Goal: Task Accomplishment & Management: Complete application form

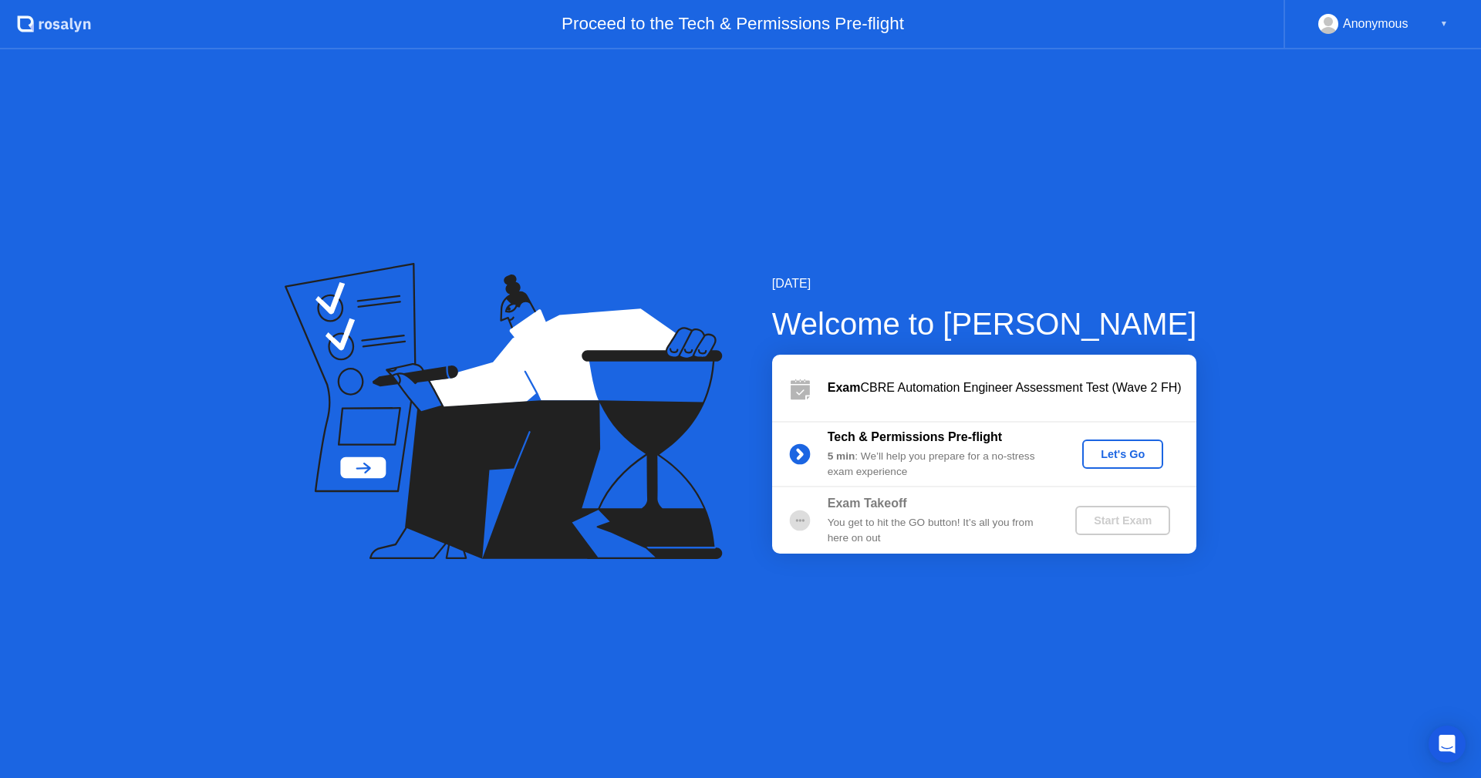
click at [1135, 448] on div "Let's Go" at bounding box center [1122, 454] width 69 height 12
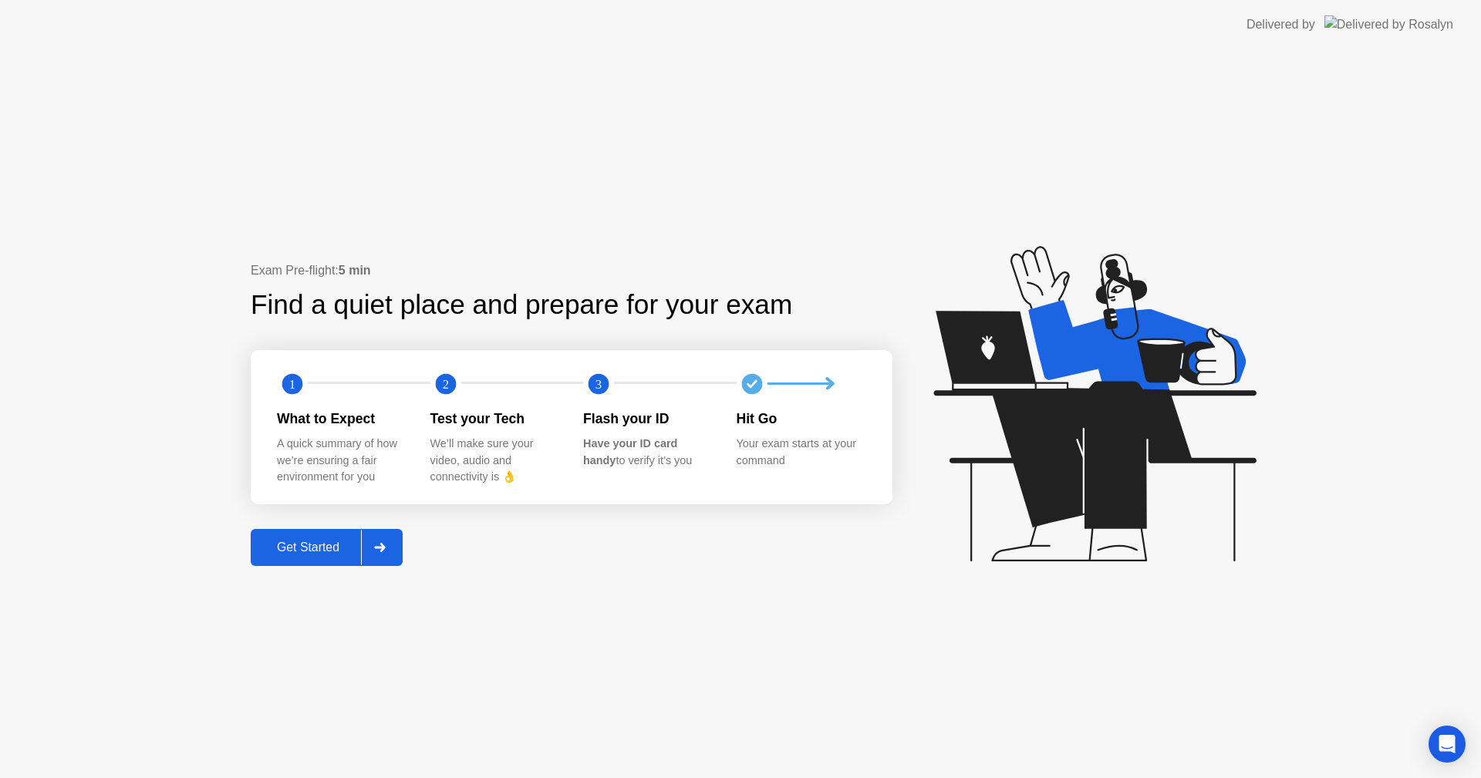
click at [336, 558] on button "Get Started" at bounding box center [327, 547] width 152 height 37
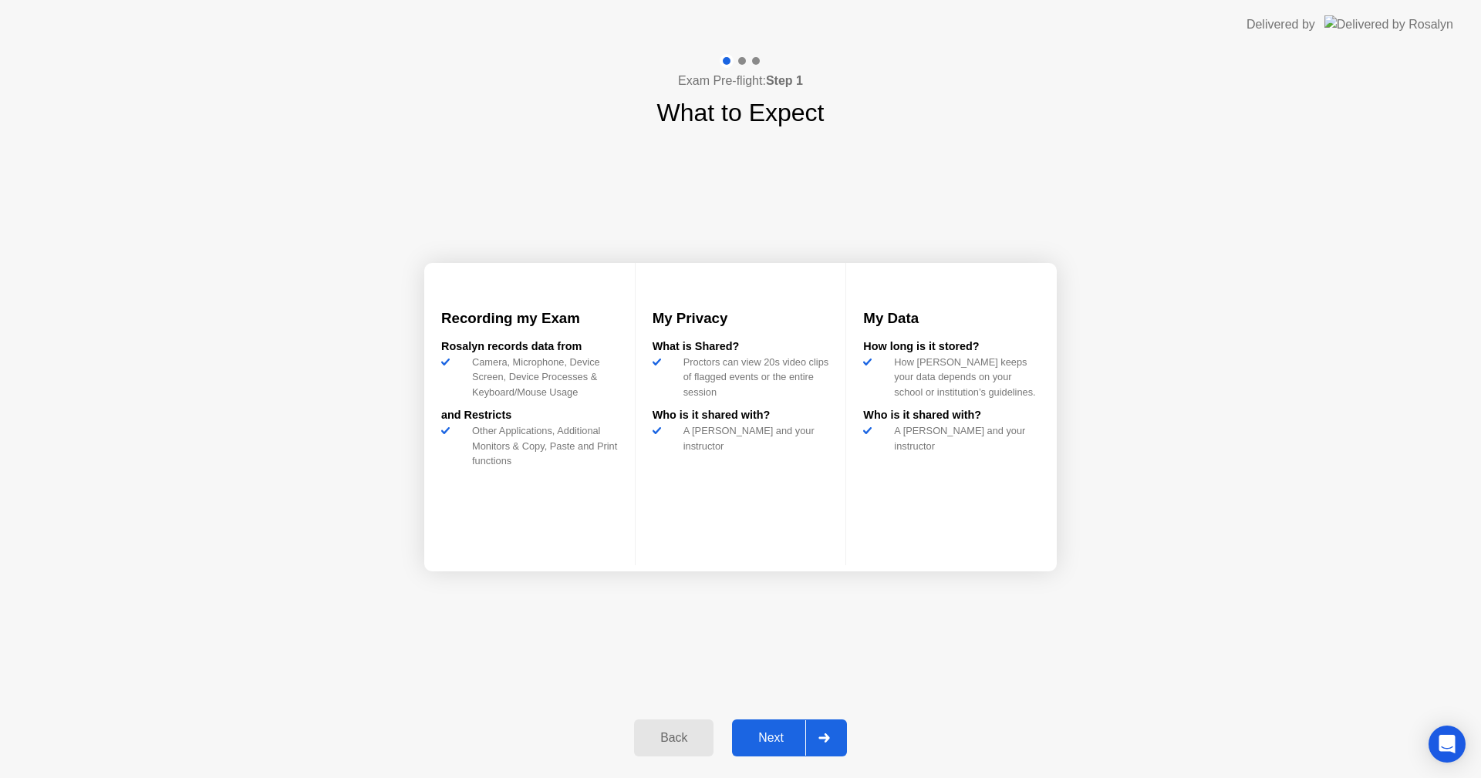
click at [794, 732] on div "Next" at bounding box center [771, 738] width 69 height 14
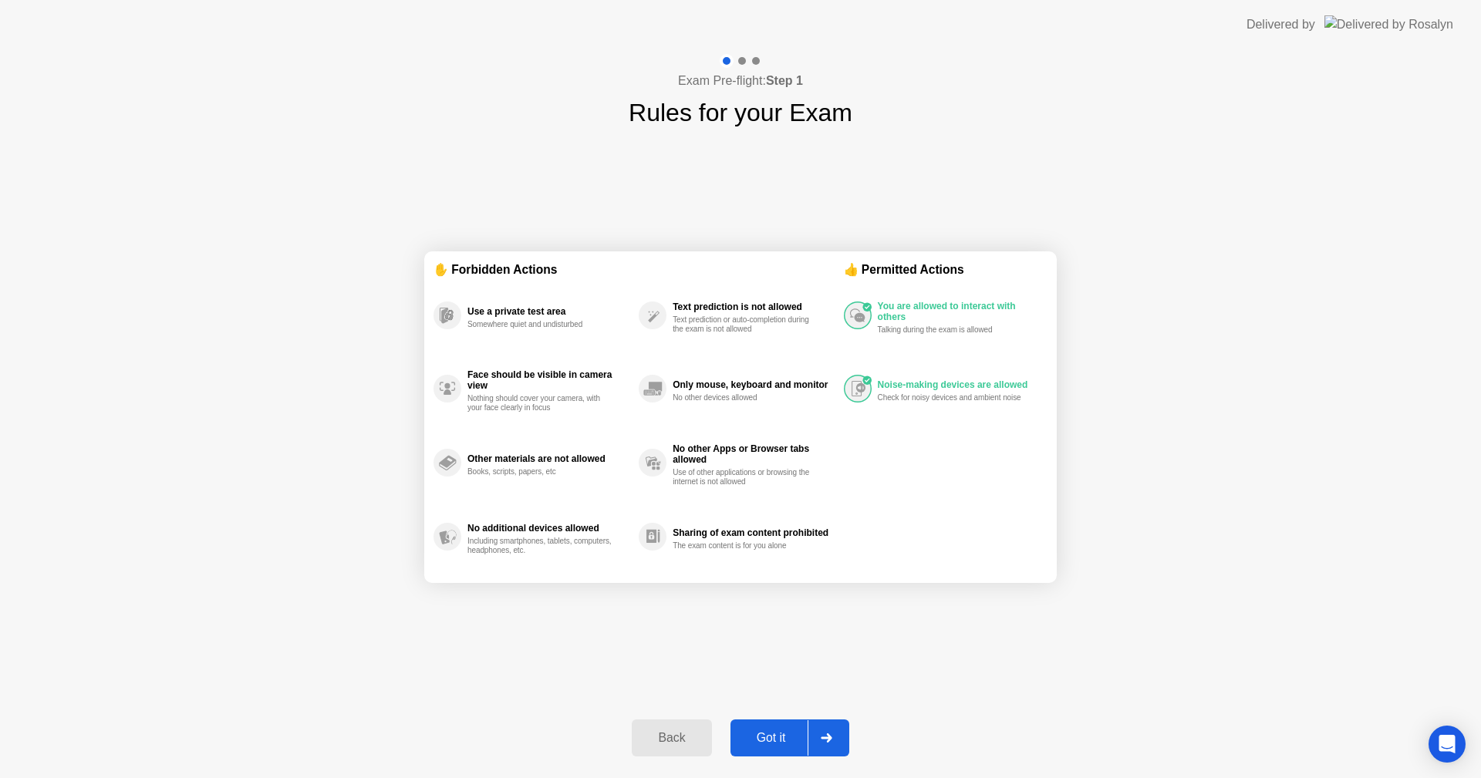
click at [794, 732] on div "Got it" at bounding box center [771, 738] width 73 height 14
select select "**********"
select select "*******"
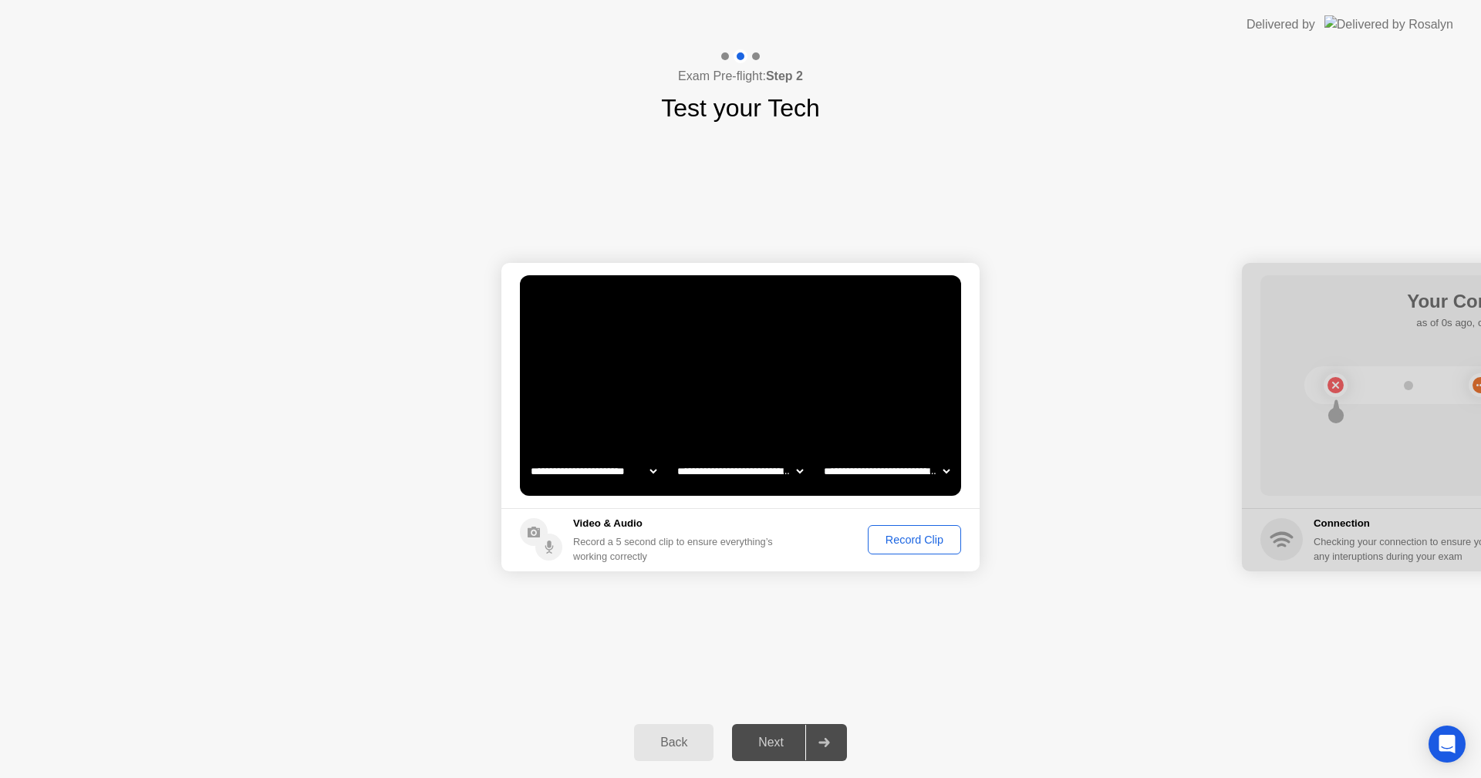
click at [936, 541] on div "Record Clip" at bounding box center [914, 540] width 83 height 12
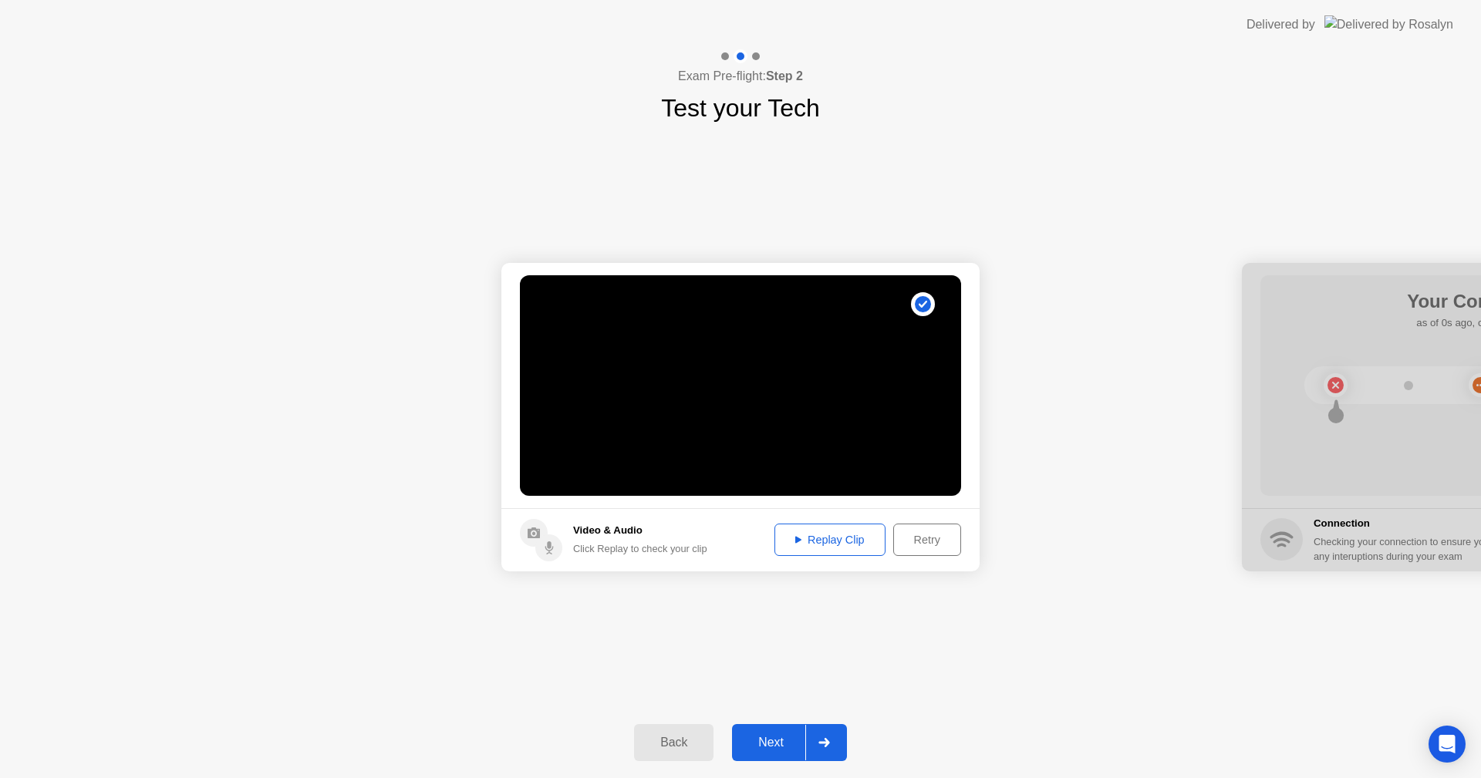
click at [859, 541] on div "Replay Clip" at bounding box center [830, 540] width 100 height 12
click at [933, 546] on div "Retry" at bounding box center [927, 540] width 57 height 12
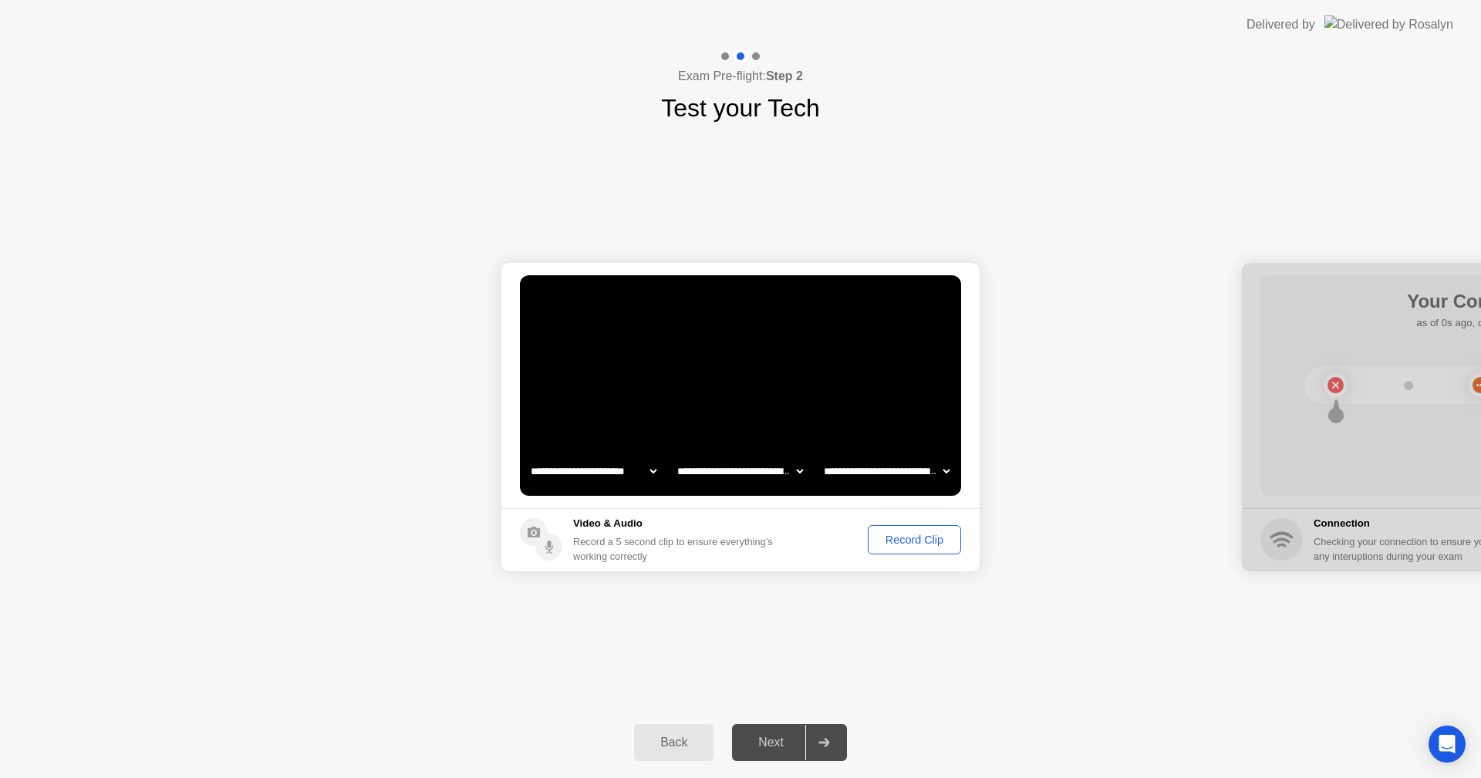
click at [933, 546] on div "Record Clip" at bounding box center [914, 540] width 83 height 12
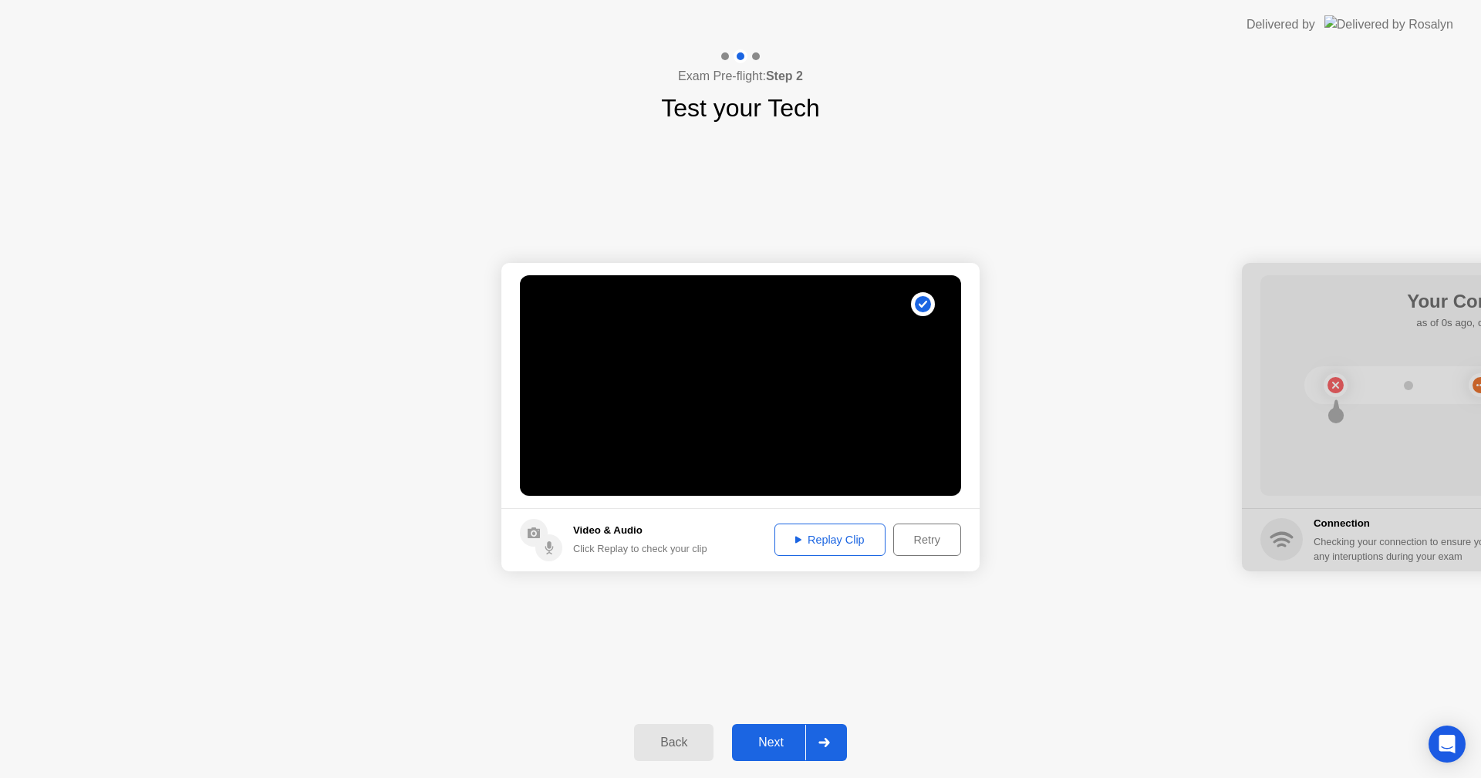
click at [861, 544] on div "Replay Clip" at bounding box center [830, 540] width 100 height 12
click at [792, 736] on div "Next" at bounding box center [771, 743] width 69 height 14
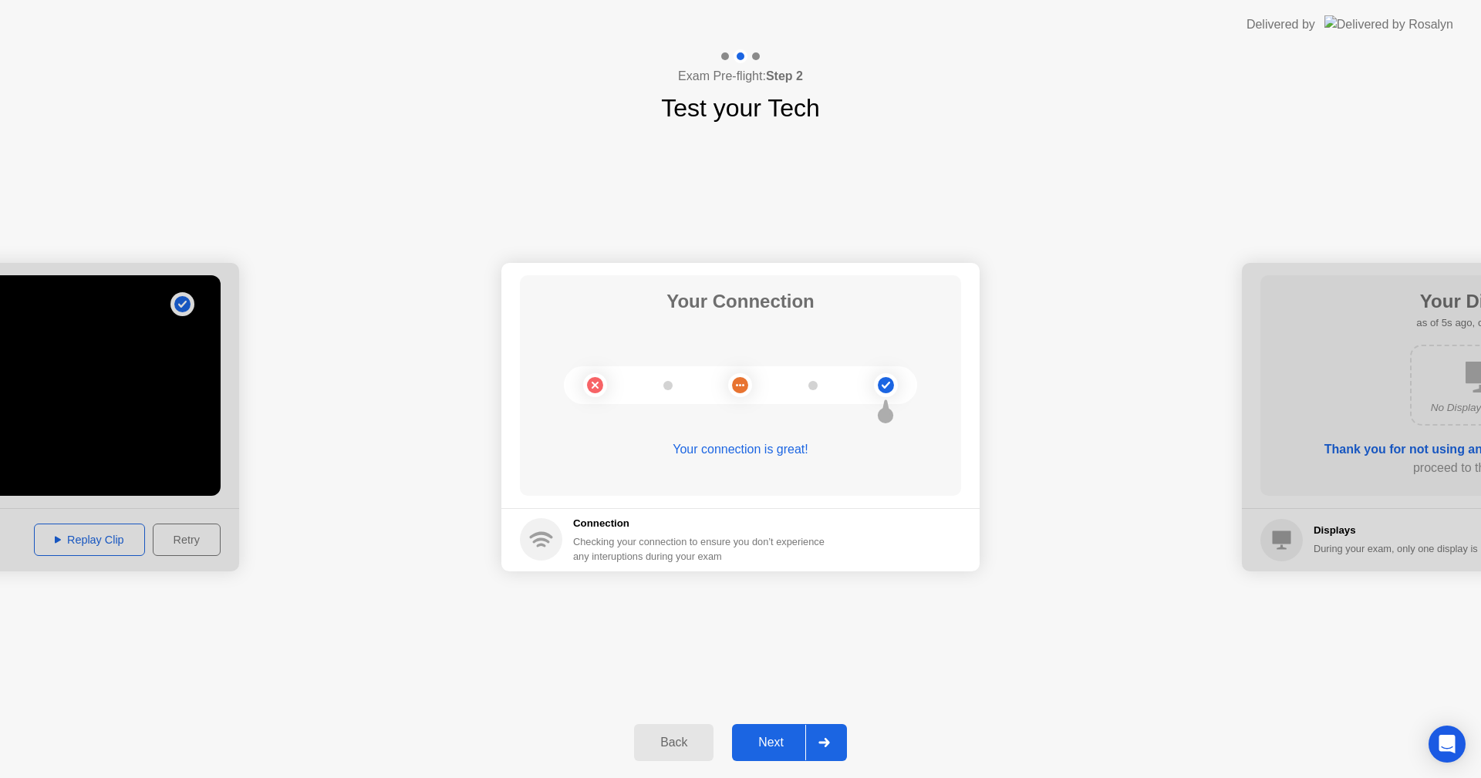
click at [791, 736] on div "Next" at bounding box center [771, 743] width 69 height 14
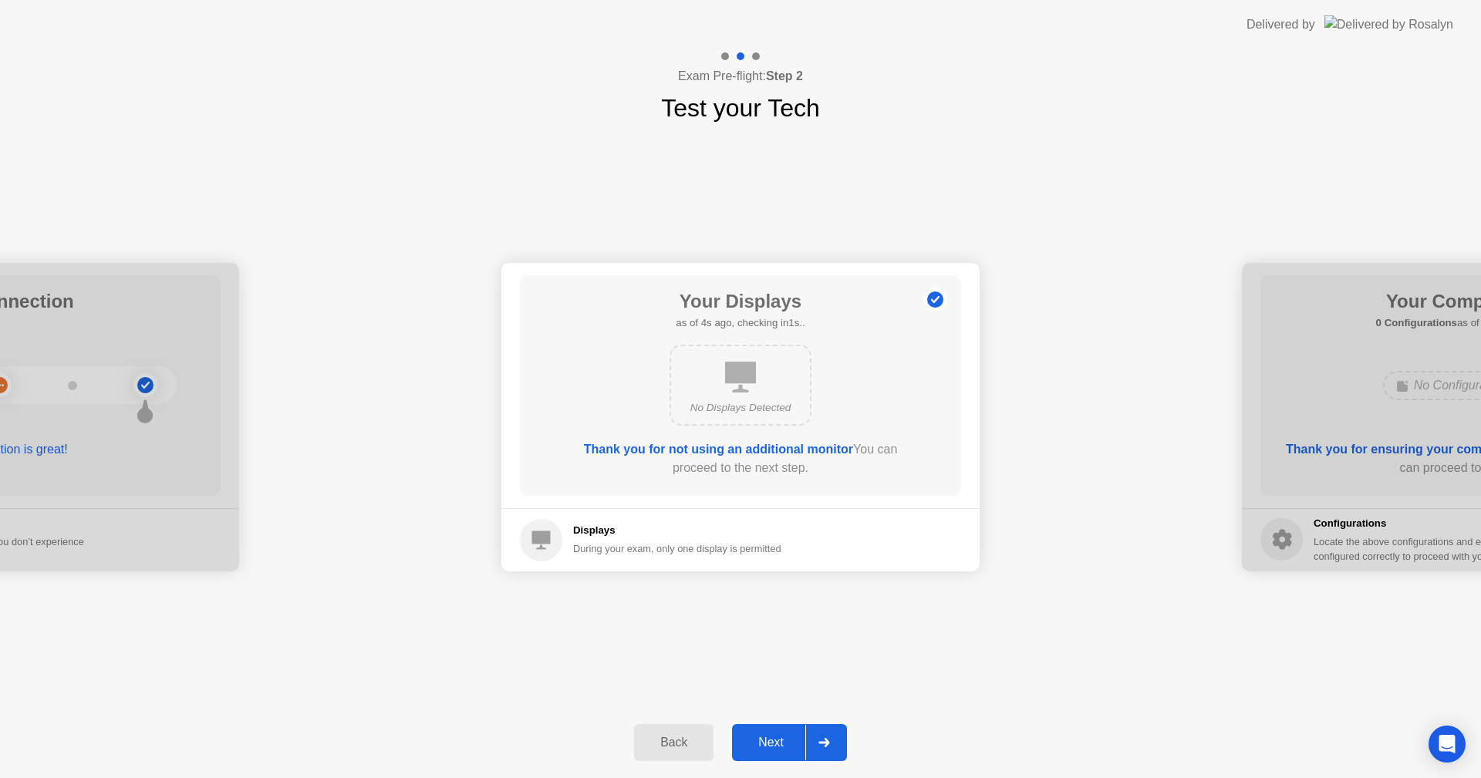
click at [784, 744] on div "Next" at bounding box center [771, 743] width 69 height 14
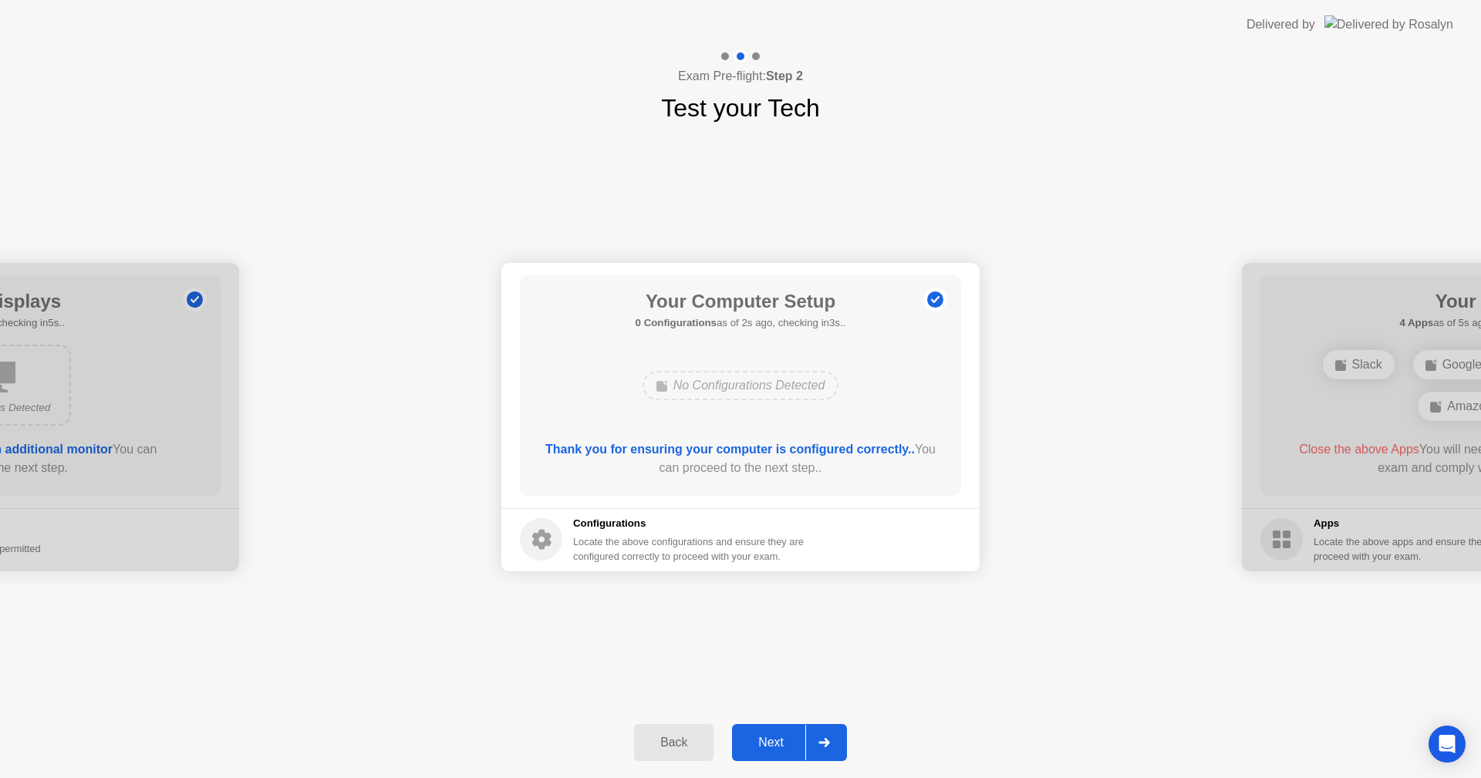
click at [791, 745] on div "Next" at bounding box center [771, 743] width 69 height 14
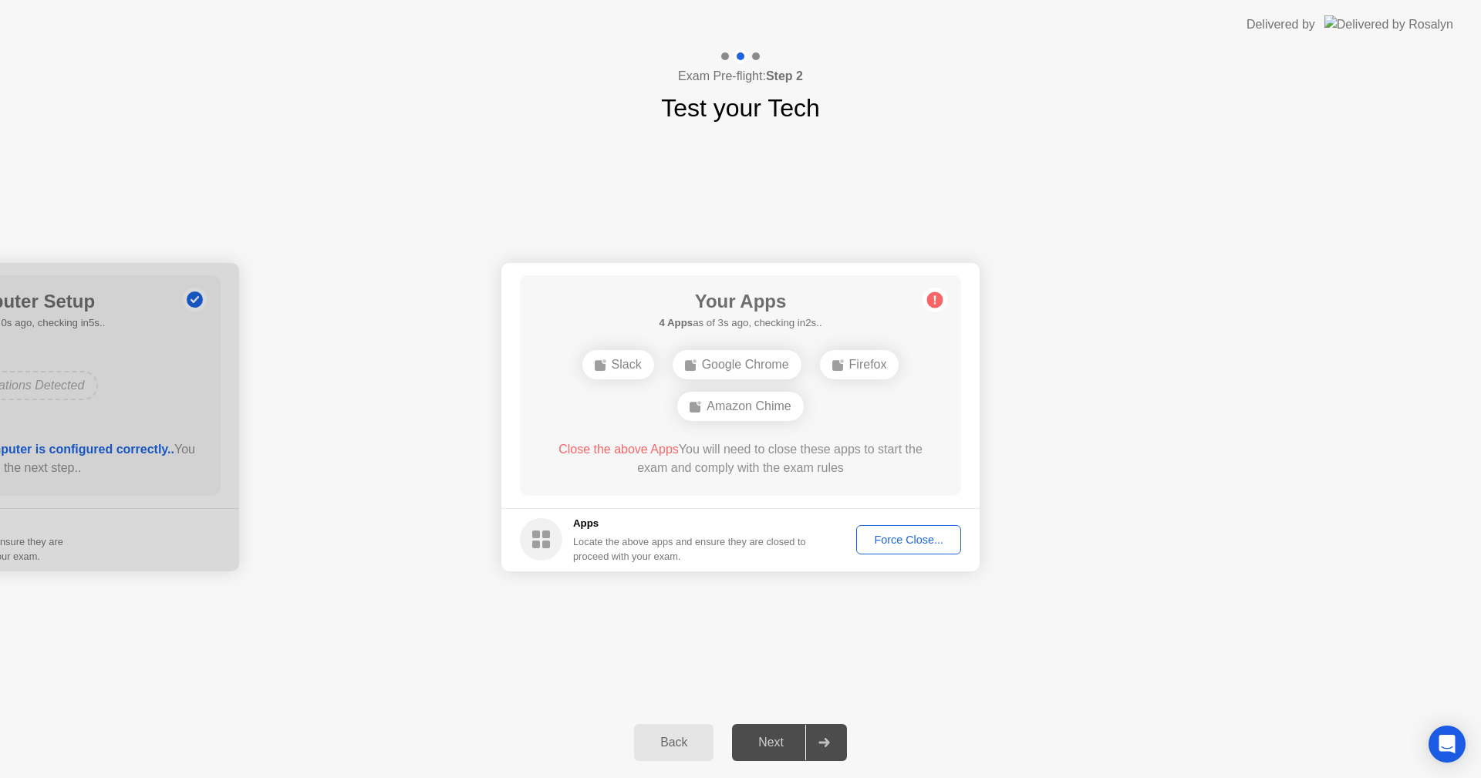
click at [896, 541] on div "Force Close..." at bounding box center [909, 540] width 94 height 12
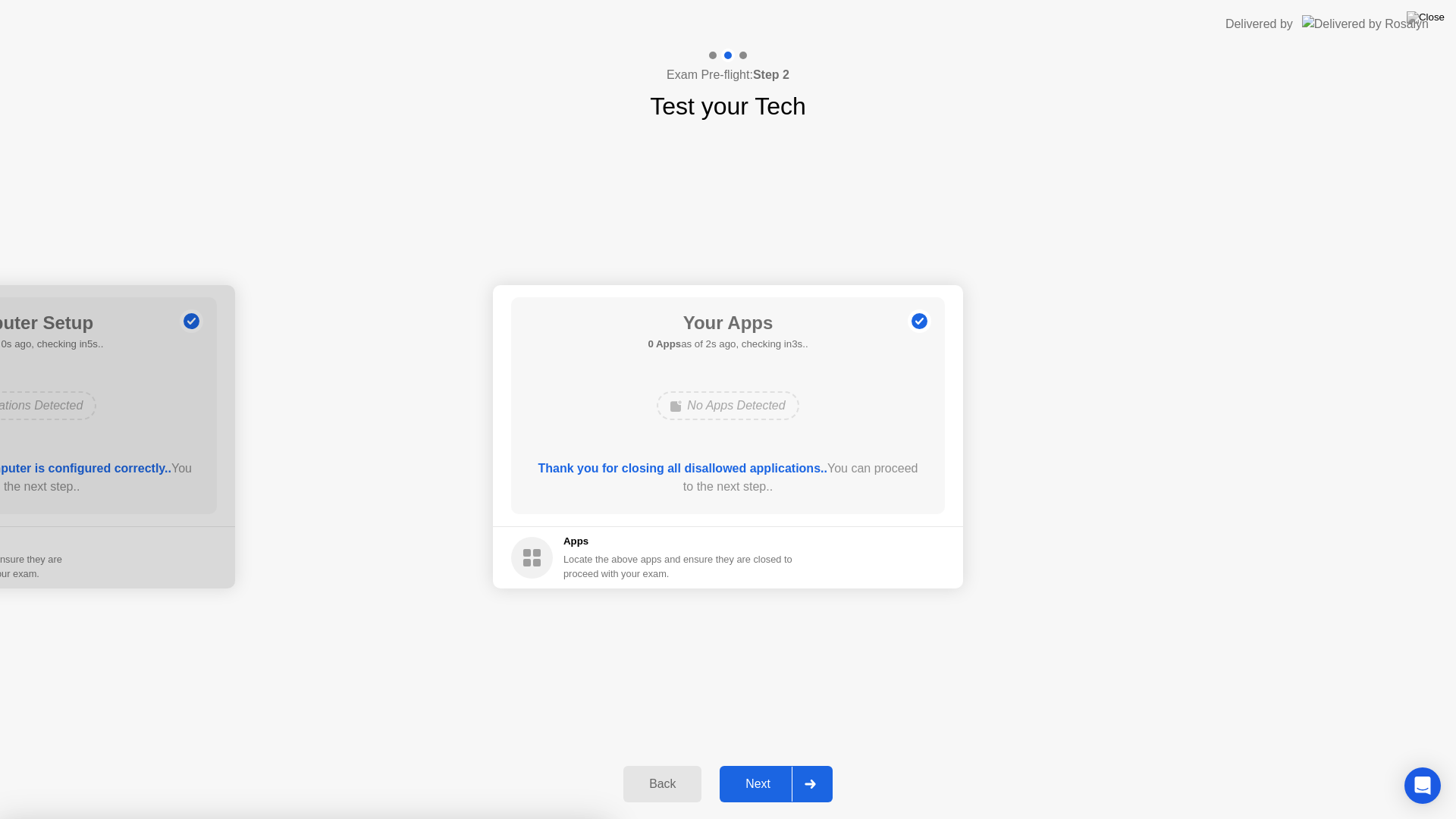
click at [834, 765] on div at bounding box center [728, 819] width 1456 height 0
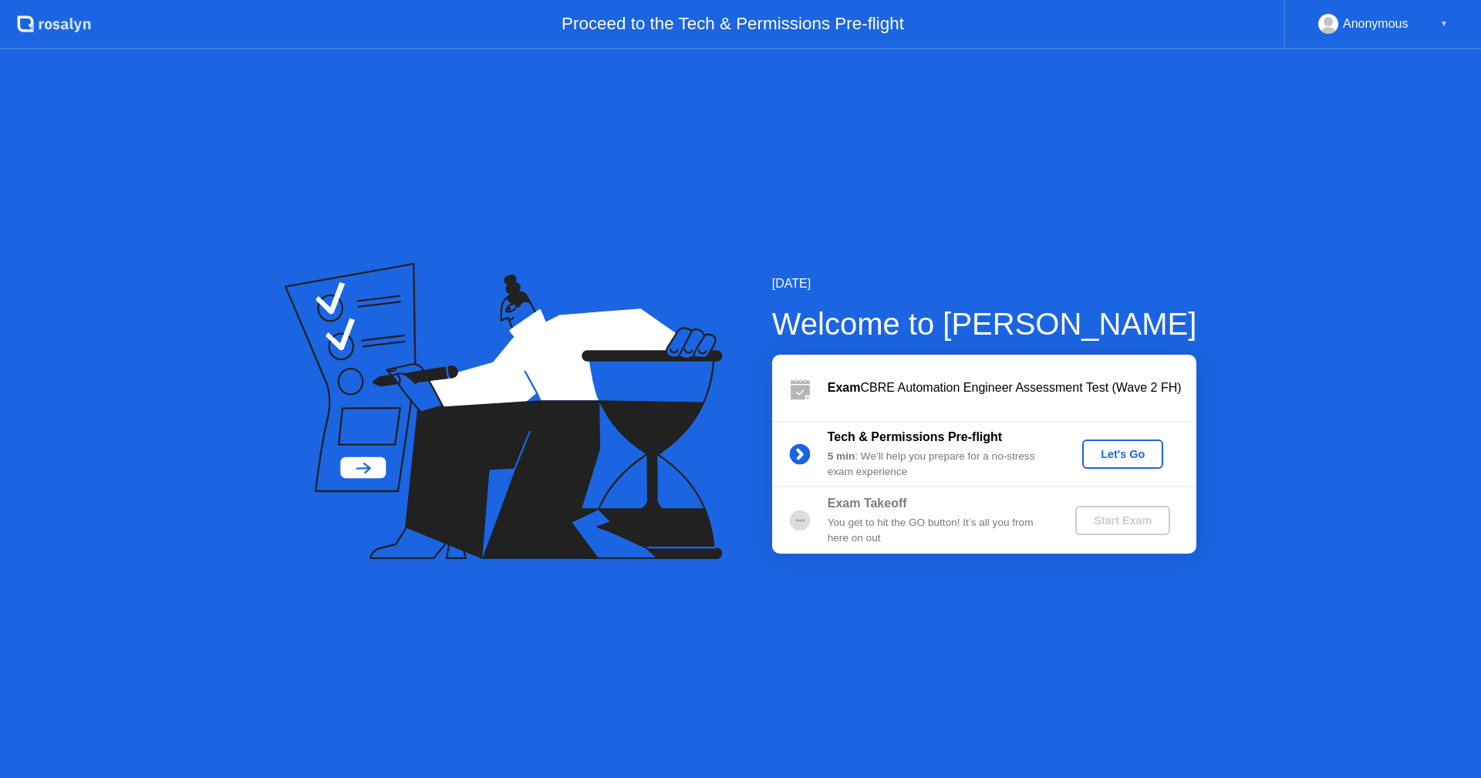
click at [1095, 460] on div "Let's Go" at bounding box center [1122, 454] width 69 height 12
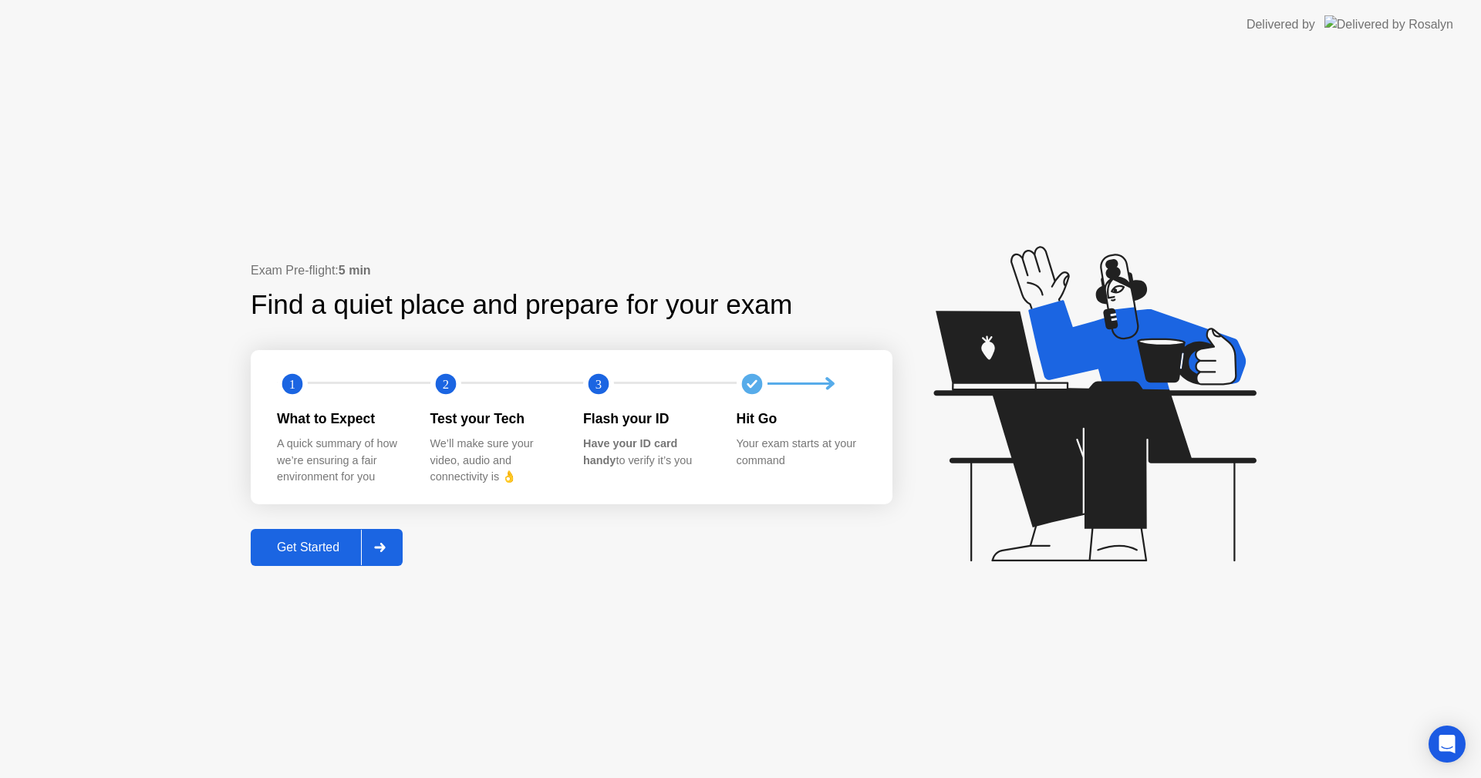
click at [353, 551] on div "Get Started" at bounding box center [308, 548] width 106 height 14
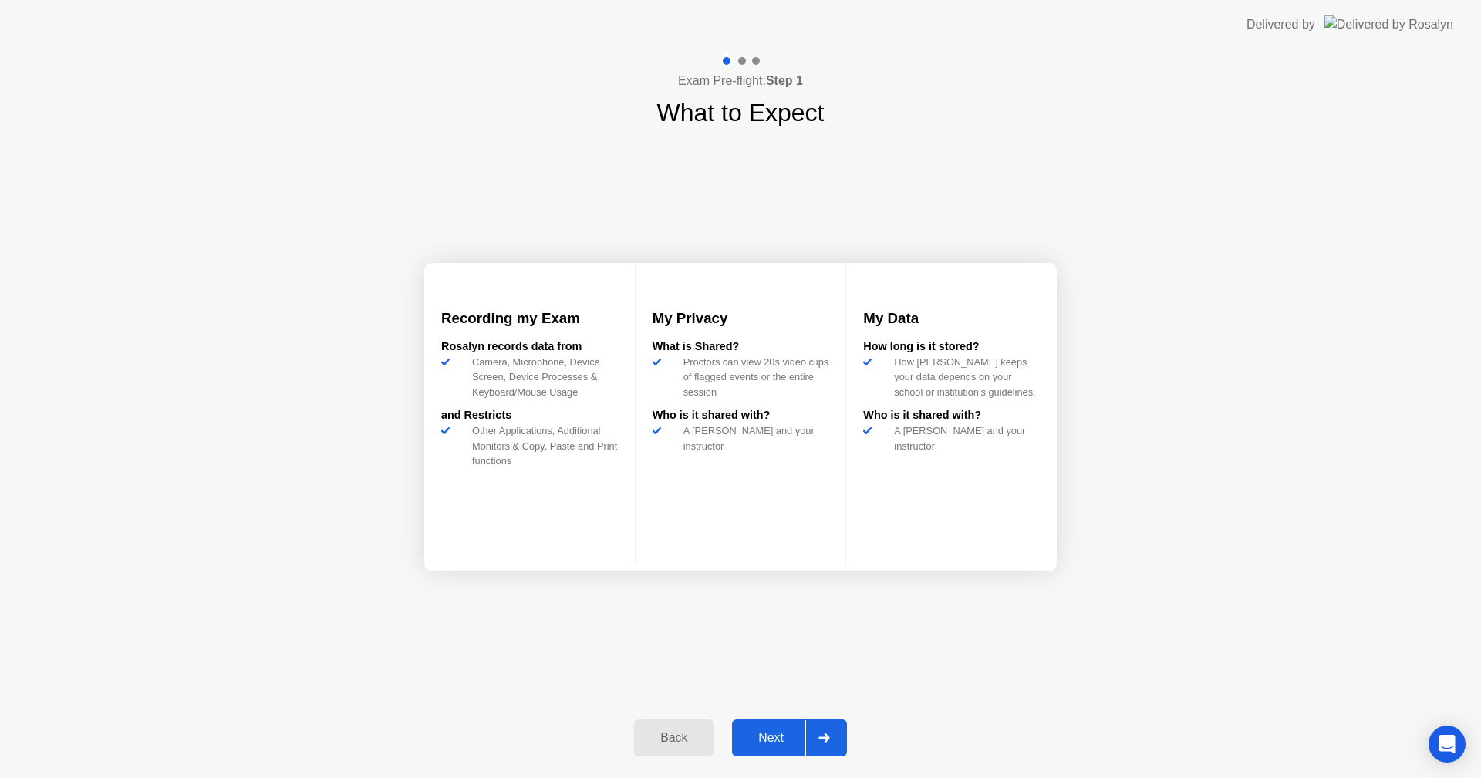
click at [784, 752] on button "Next" at bounding box center [789, 738] width 115 height 37
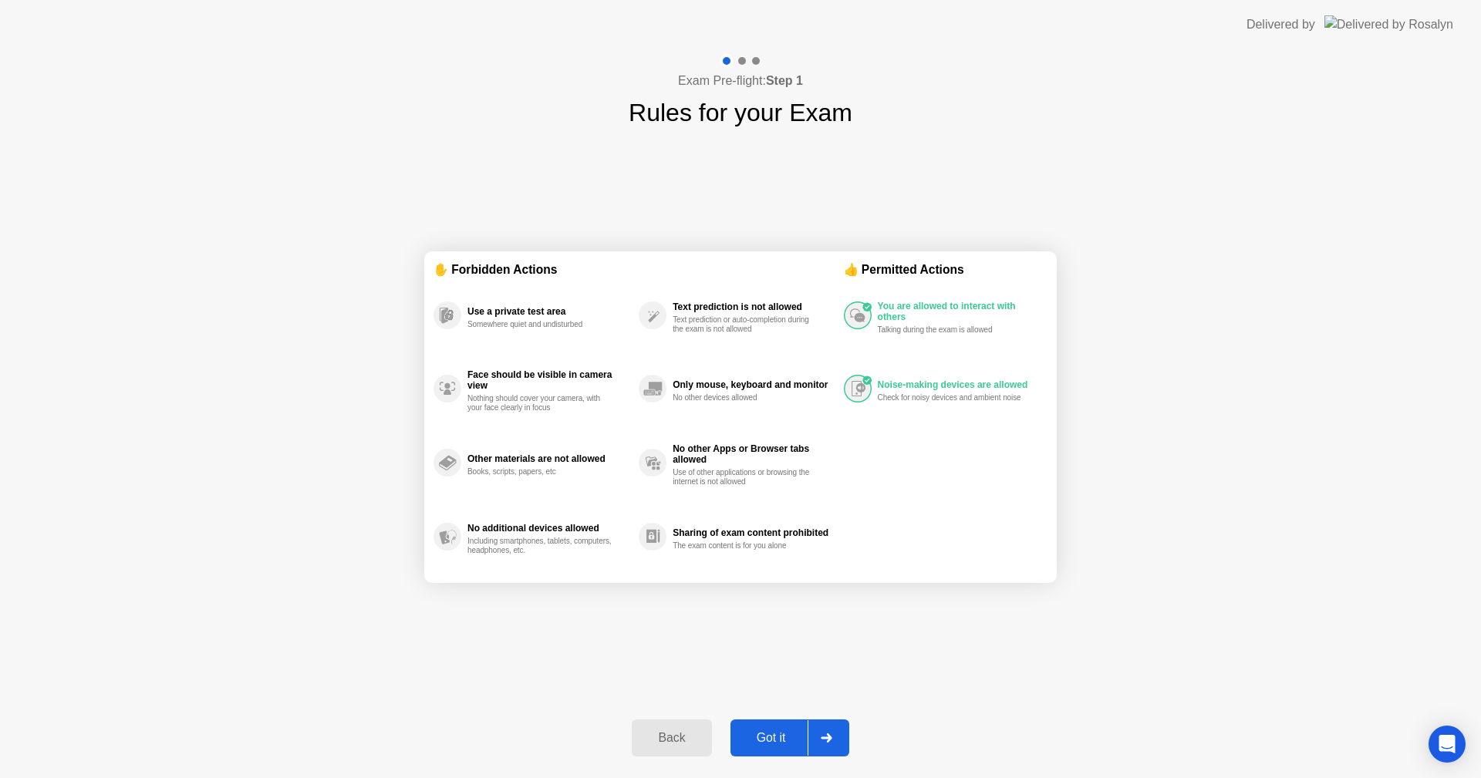
click at [784, 752] on button "Got it" at bounding box center [789, 738] width 119 height 37
select select "**********"
select select "*******"
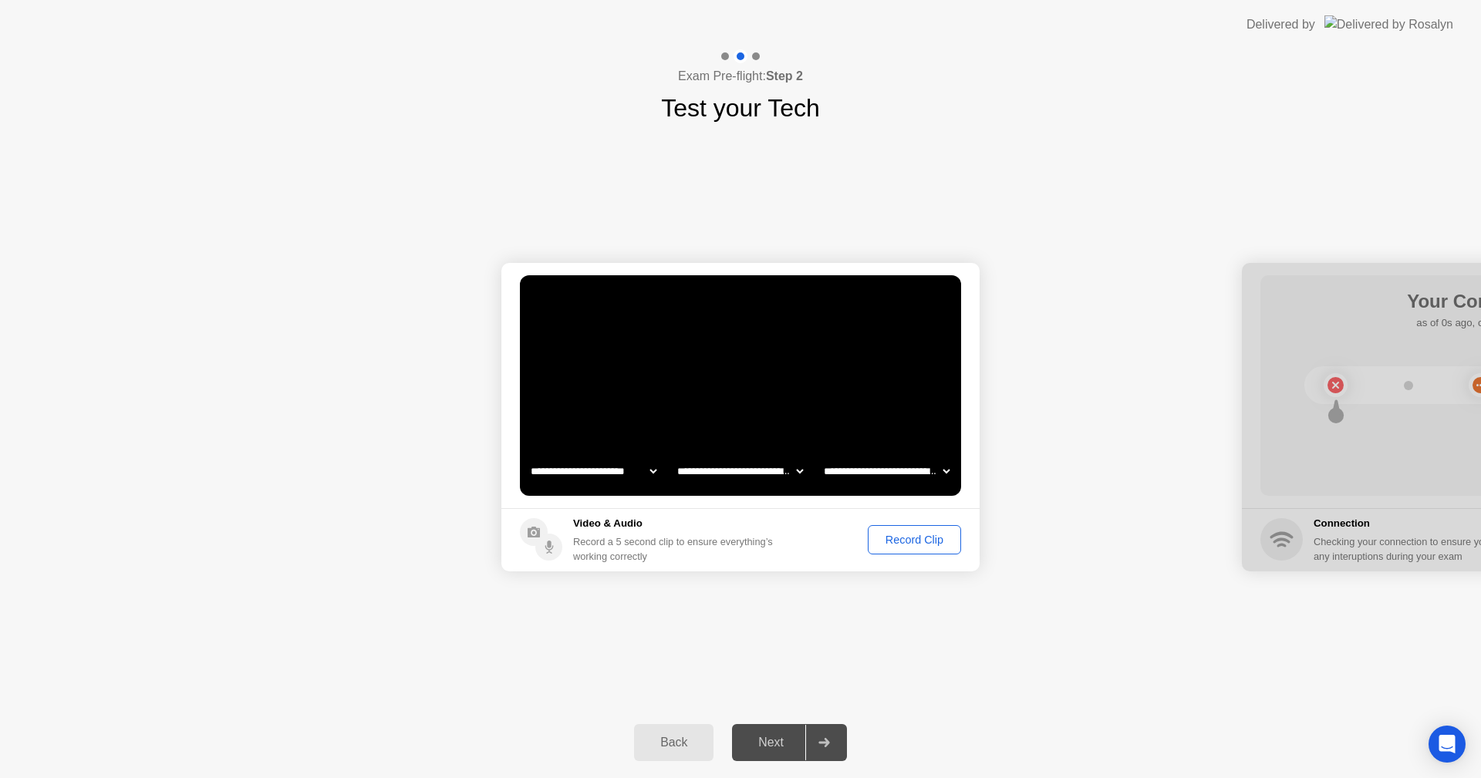
click at [691, 746] on div "Back" at bounding box center [674, 743] width 70 height 14
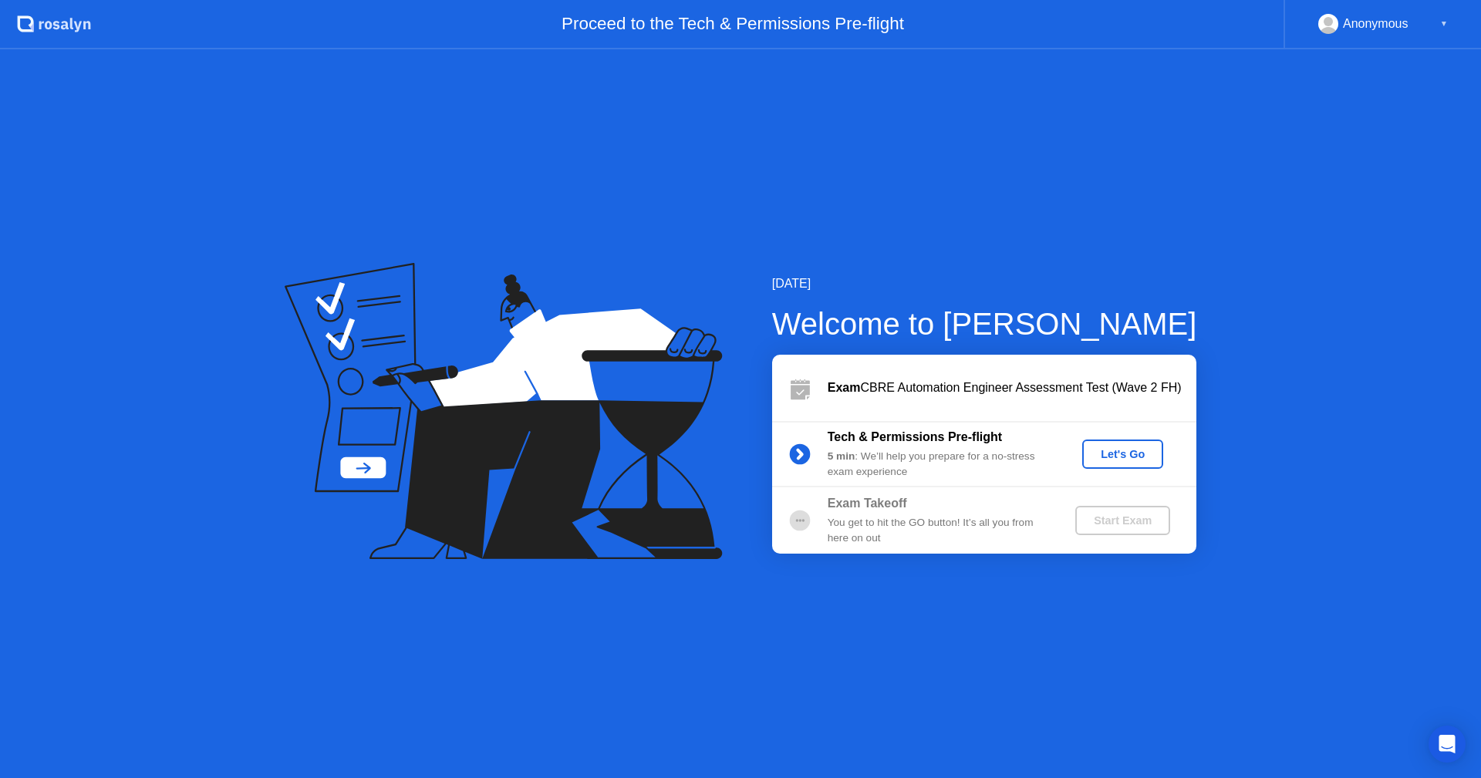
click at [1126, 454] on div "Let's Go" at bounding box center [1122, 454] width 69 height 12
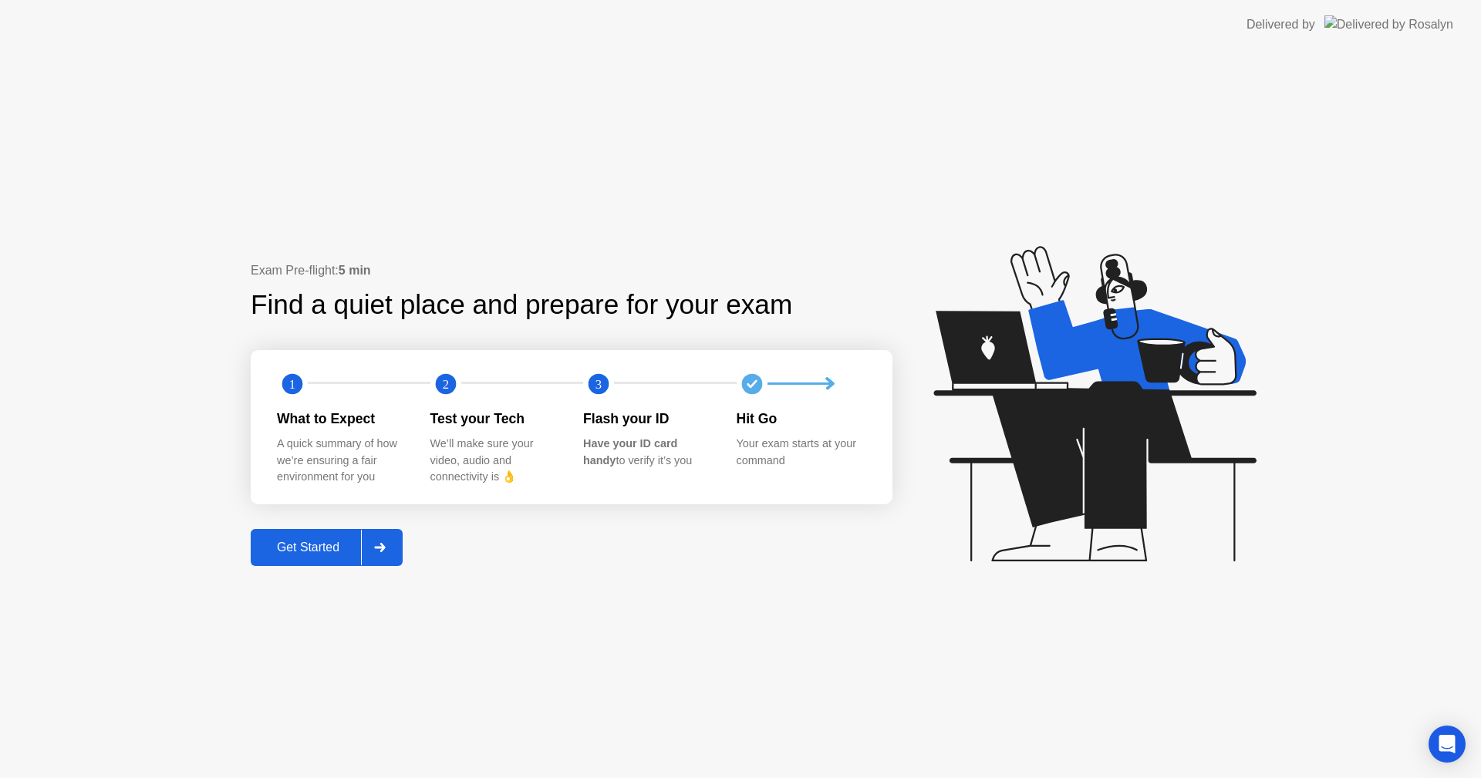
click at [380, 559] on div at bounding box center [379, 547] width 37 height 35
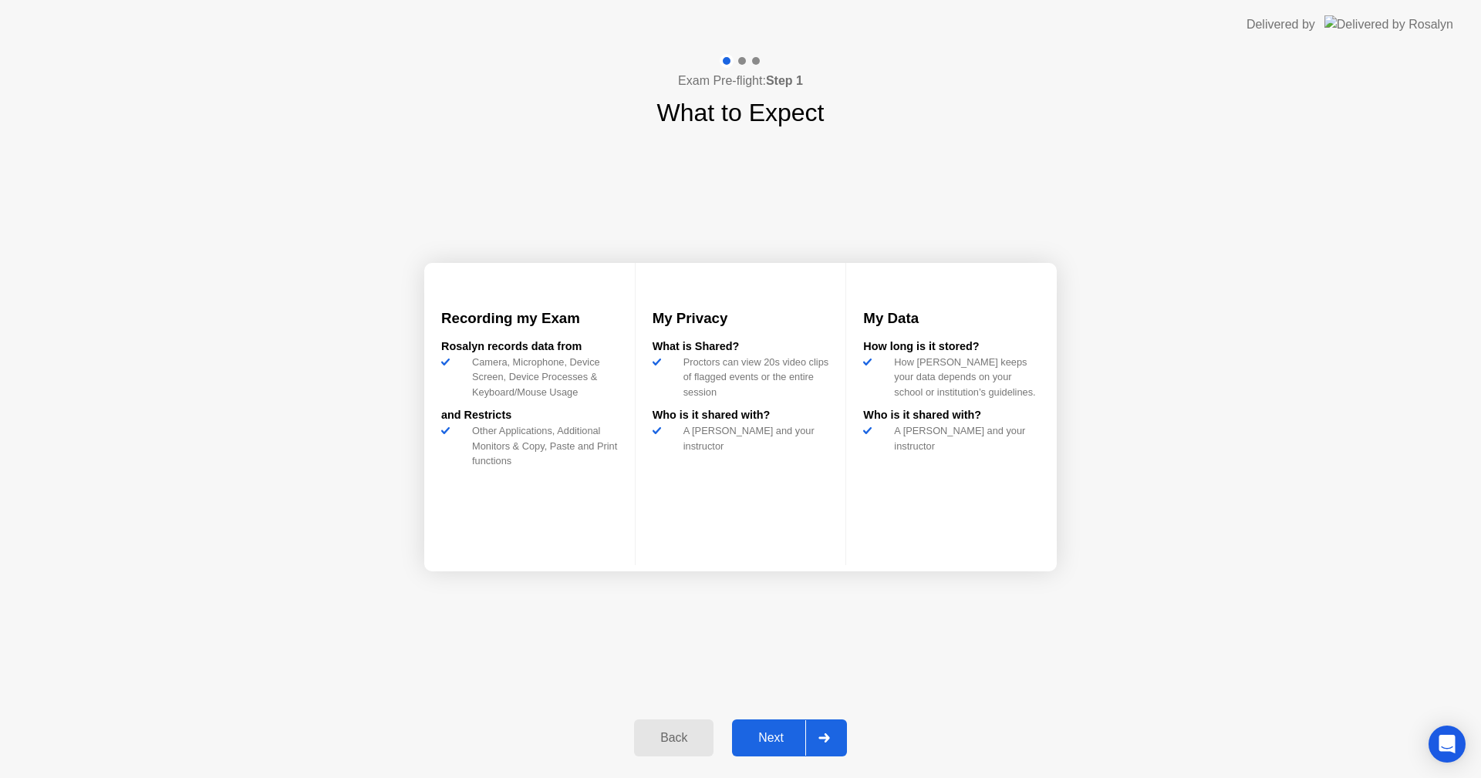
click at [791, 745] on div "Next" at bounding box center [771, 738] width 69 height 14
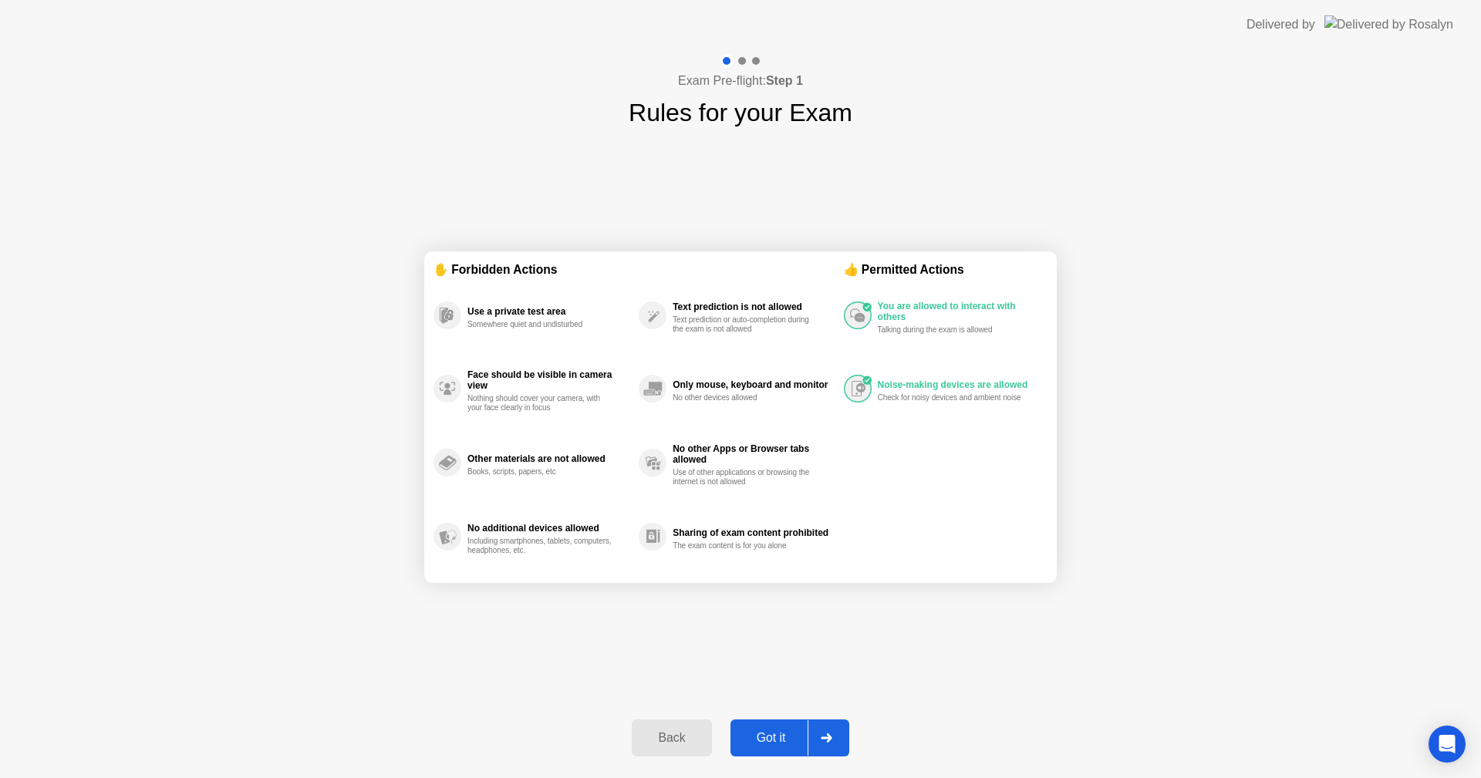
click at [791, 745] on div "Got it" at bounding box center [771, 738] width 73 height 14
select select "**********"
select select "*******"
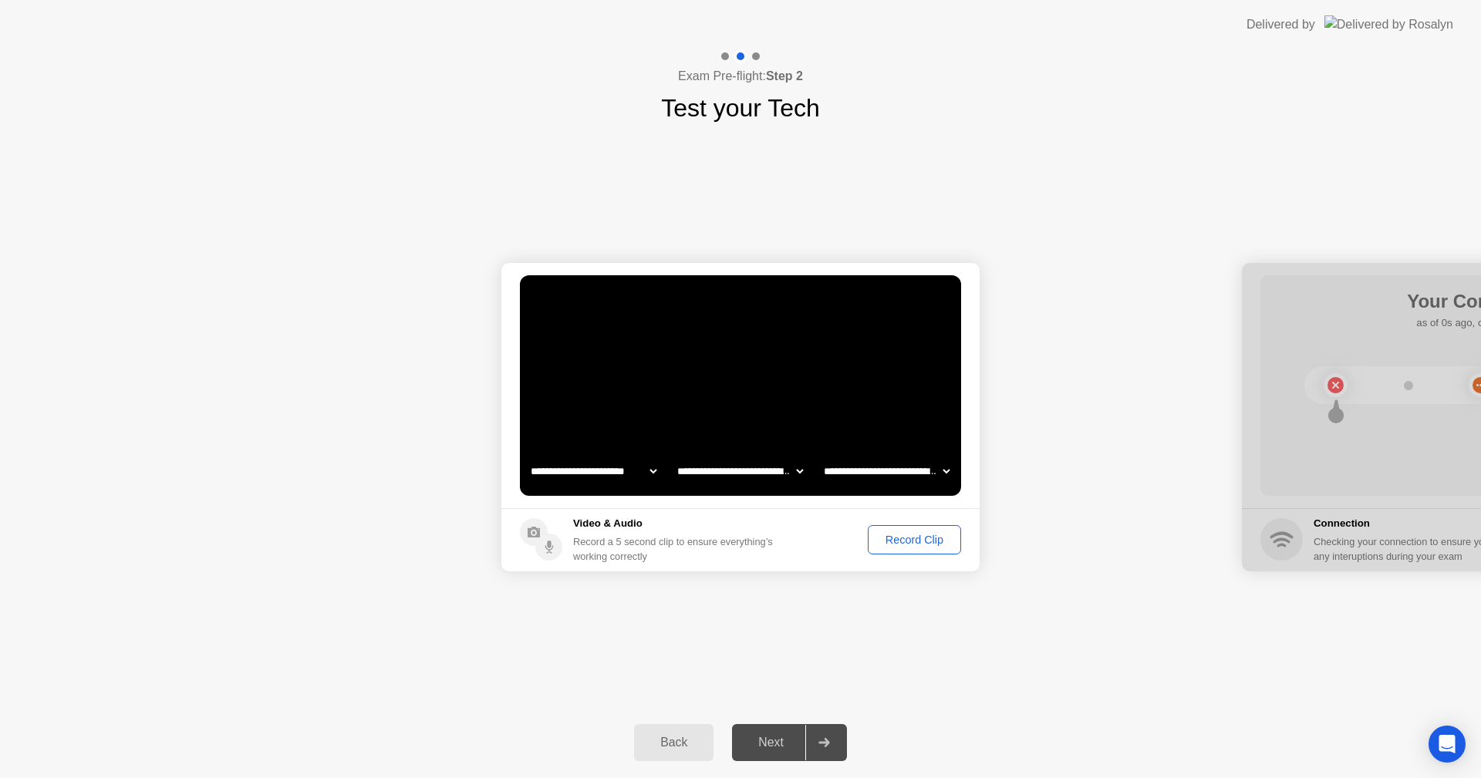
click at [923, 544] on div "Record Clip" at bounding box center [914, 540] width 83 height 12
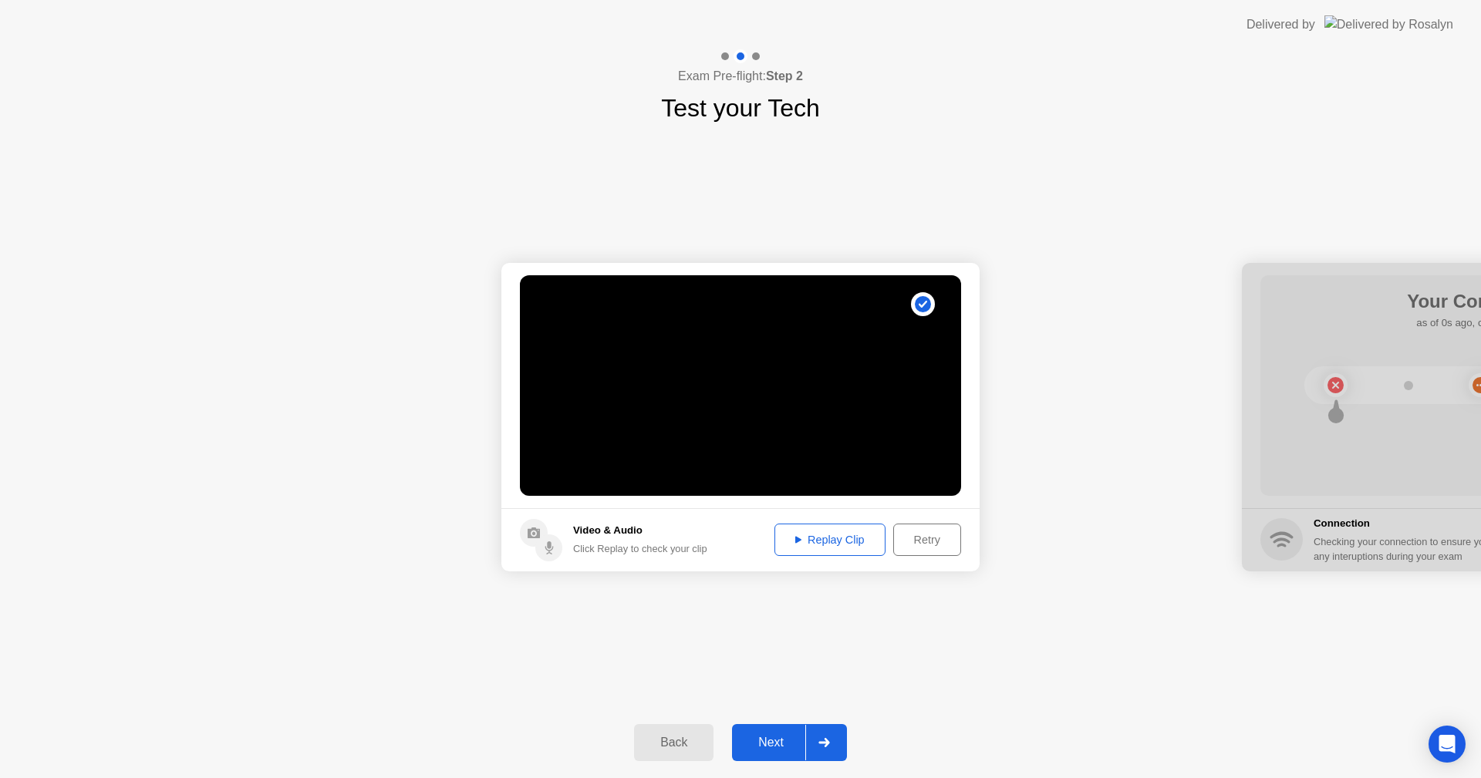
click at [843, 544] on div "Replay Clip" at bounding box center [830, 540] width 100 height 12
click at [818, 732] on div at bounding box center [823, 742] width 37 height 35
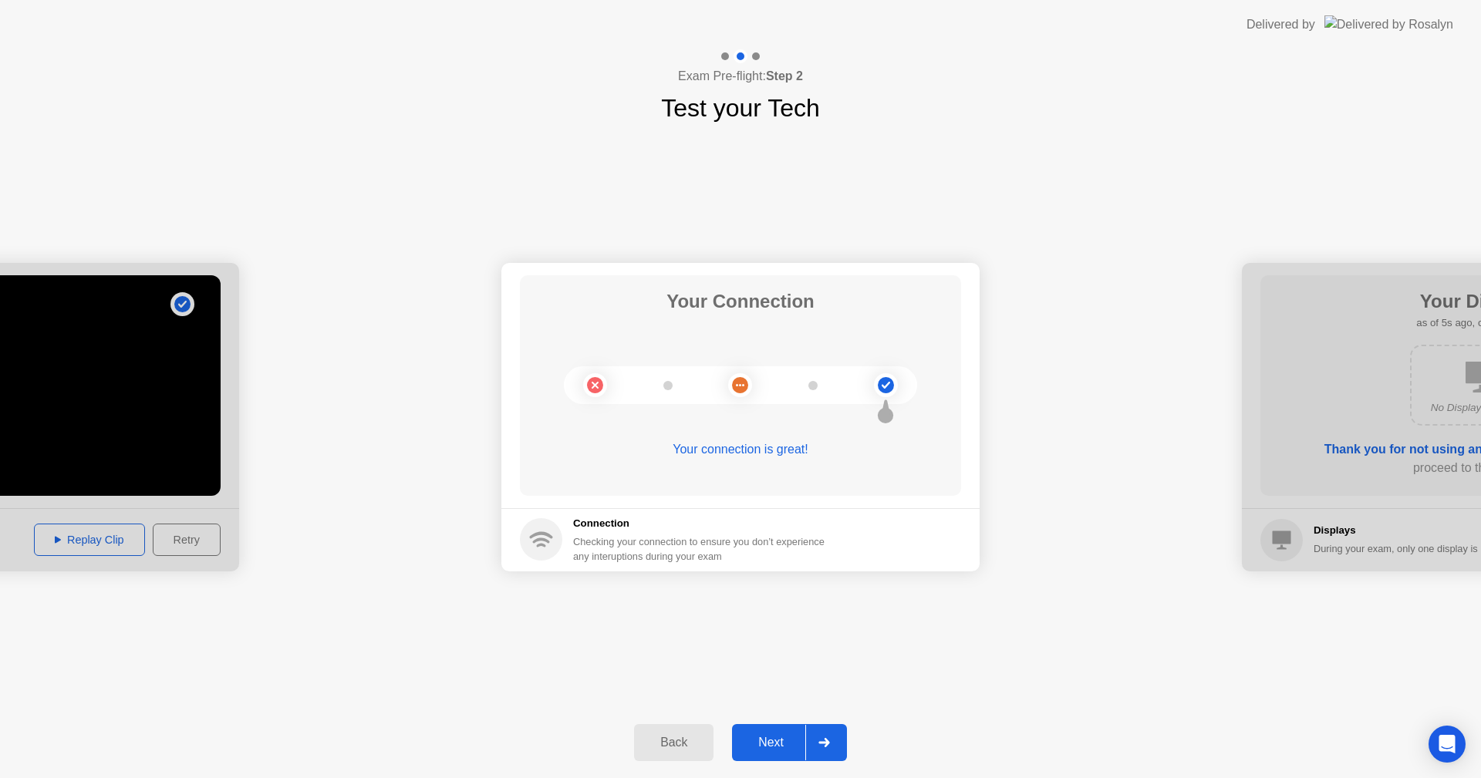
click at [794, 743] on div "Next" at bounding box center [771, 743] width 69 height 14
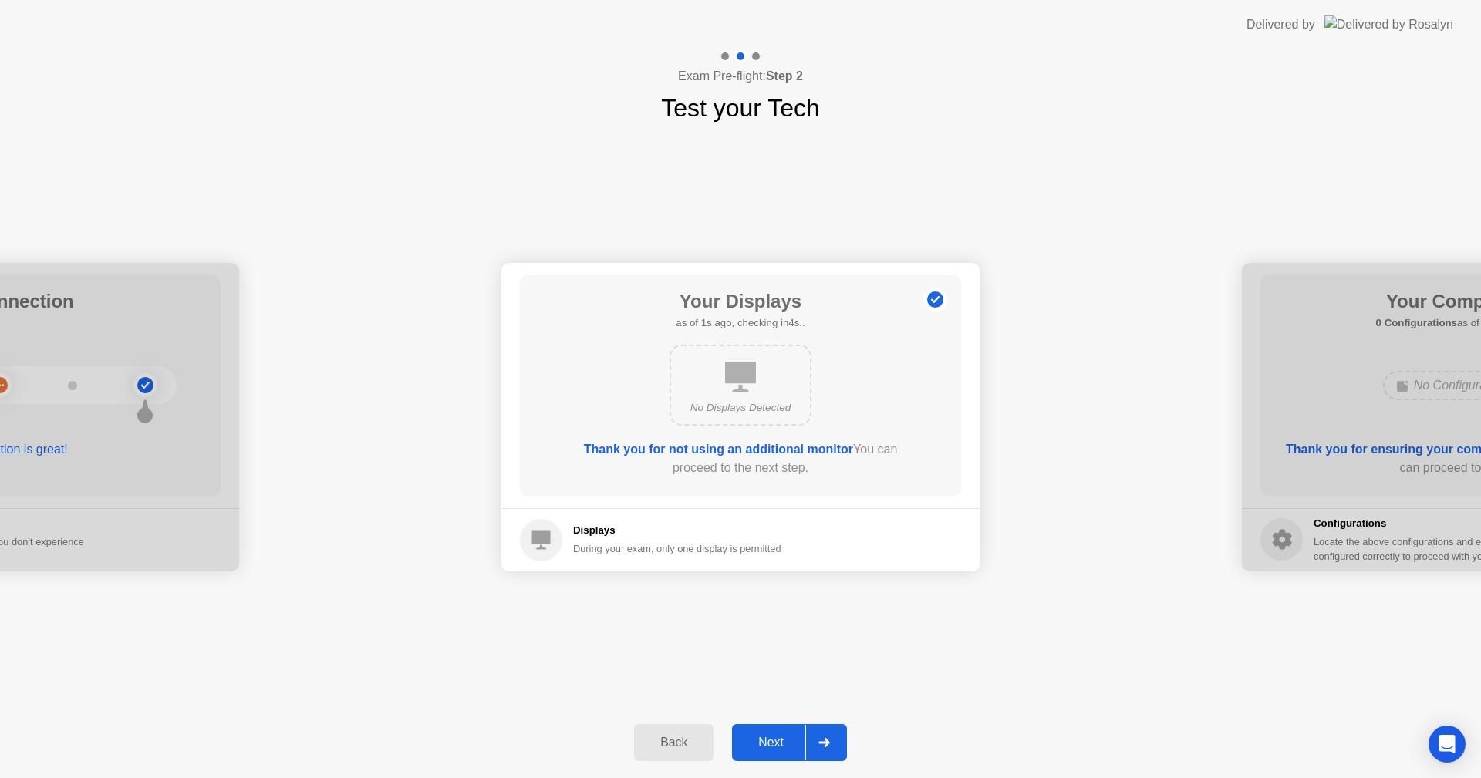
click at [794, 743] on div "Next" at bounding box center [771, 743] width 69 height 14
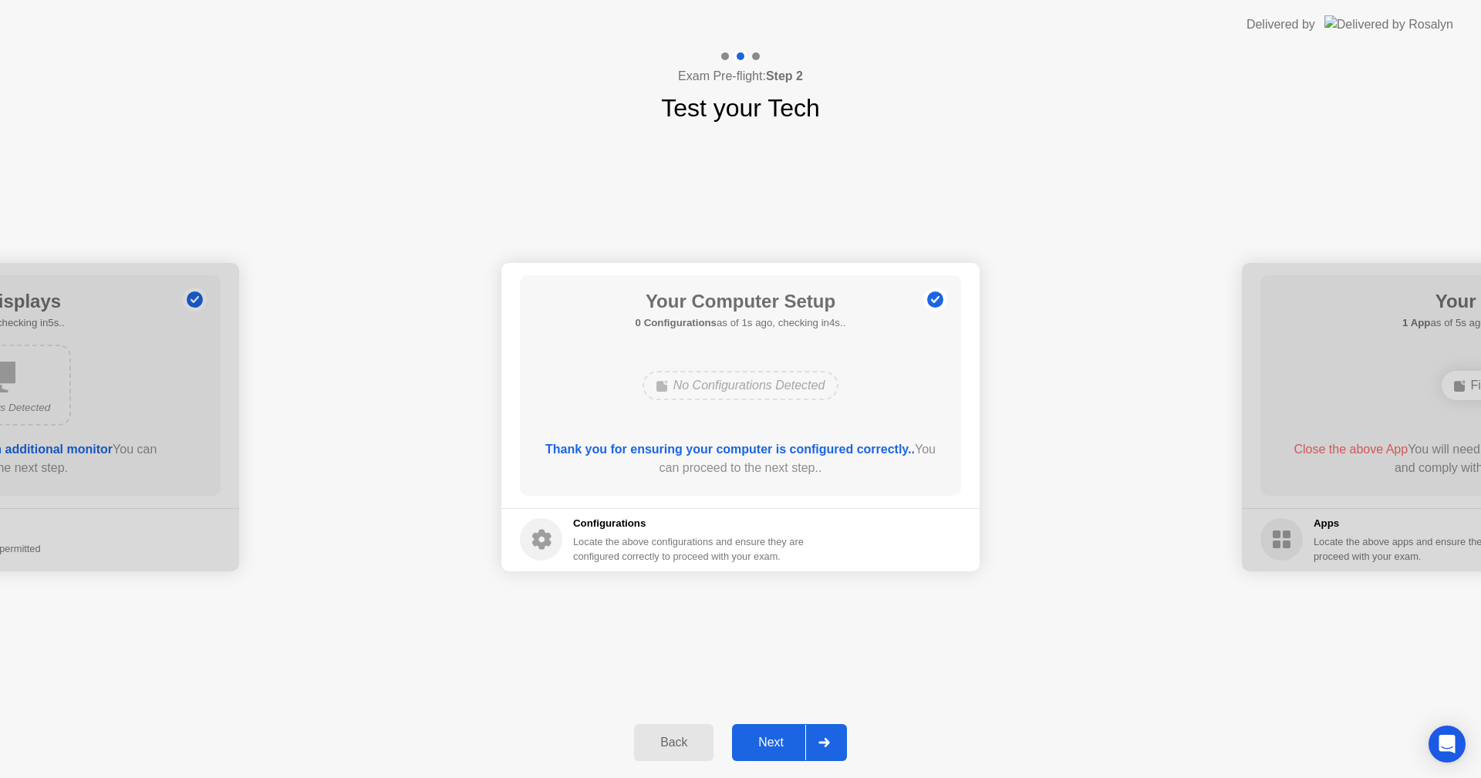
click at [794, 743] on div "Next" at bounding box center [771, 743] width 69 height 14
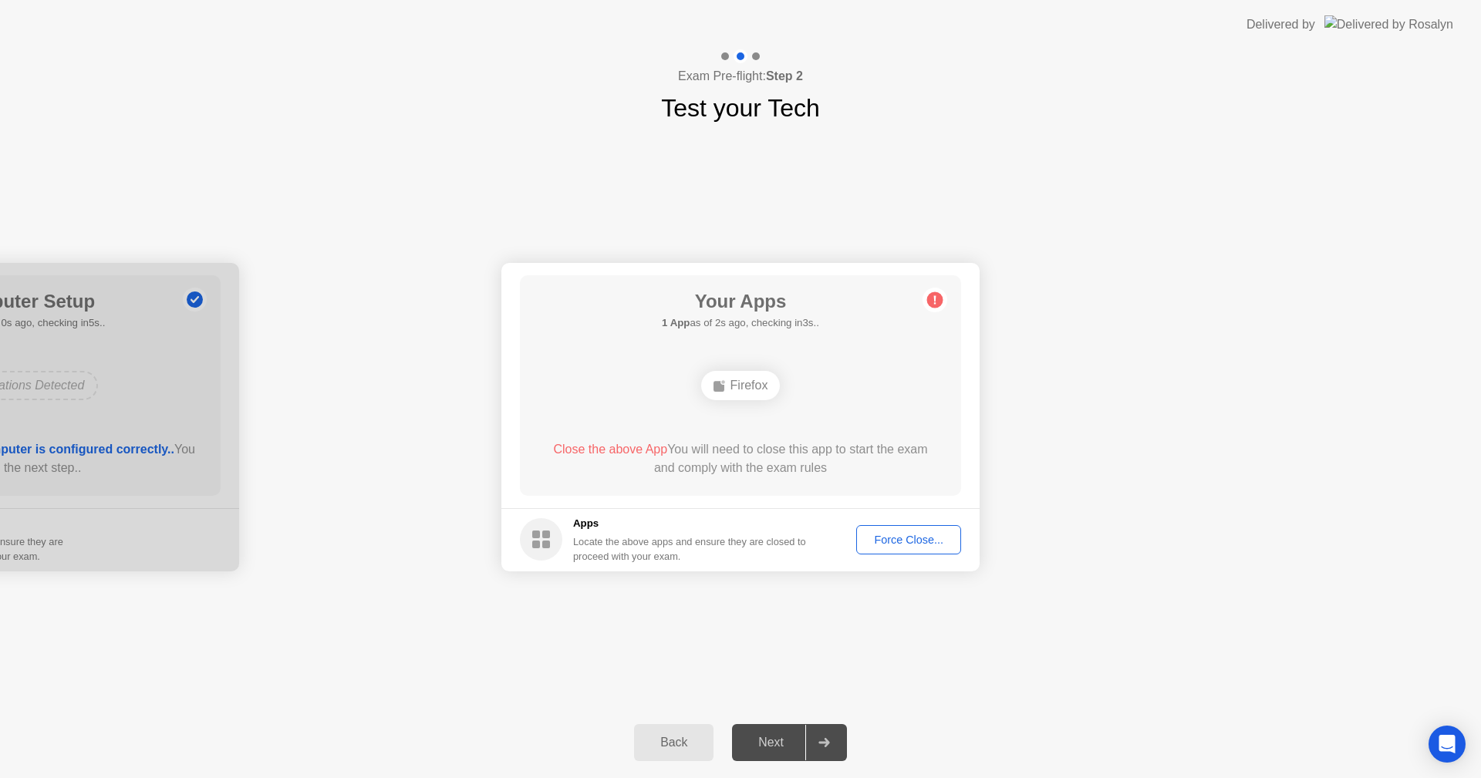
click at [902, 531] on button "Force Close..." at bounding box center [908, 539] width 105 height 29
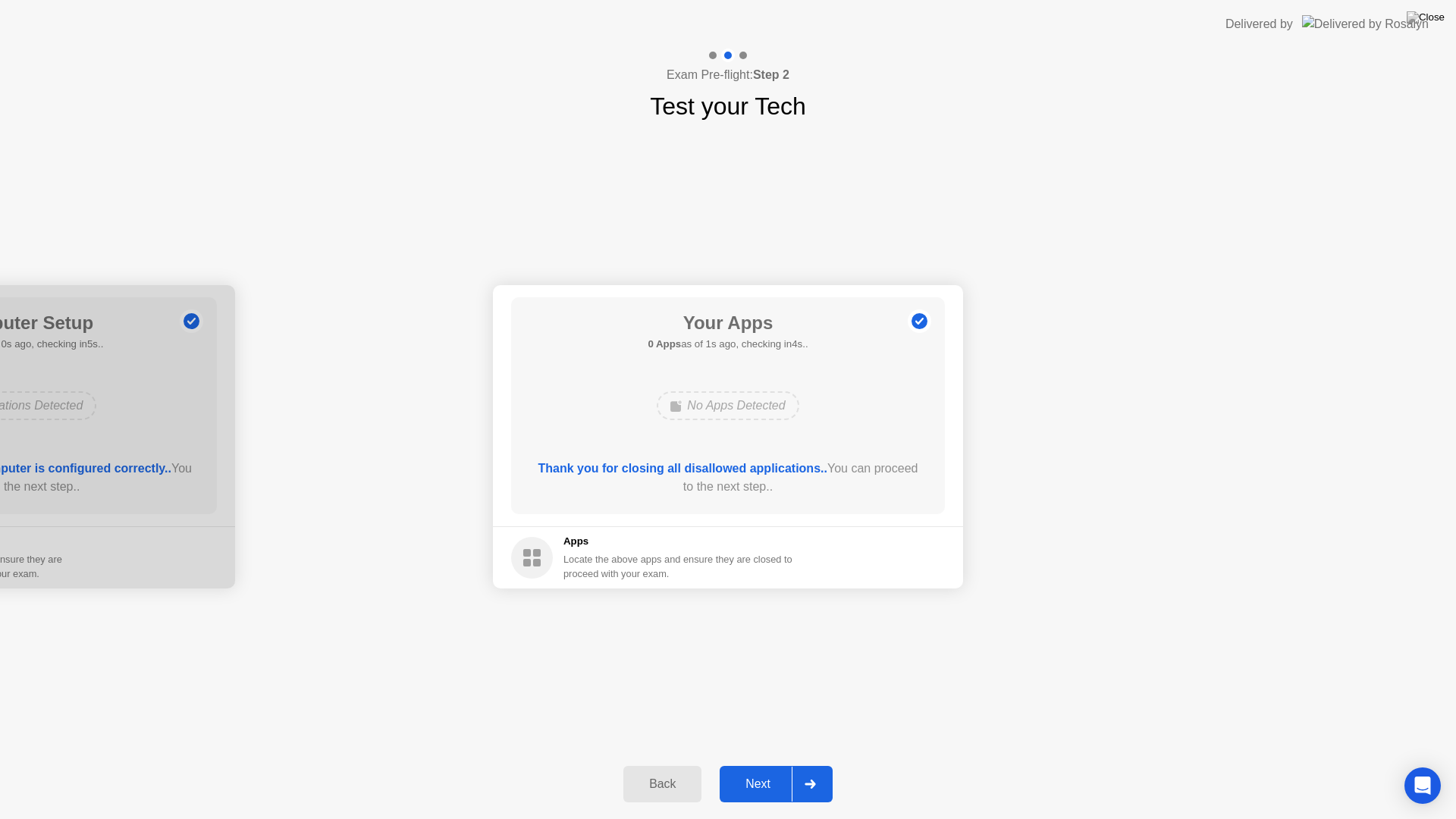
click at [810, 765] on div at bounding box center [809, 784] width 36 height 34
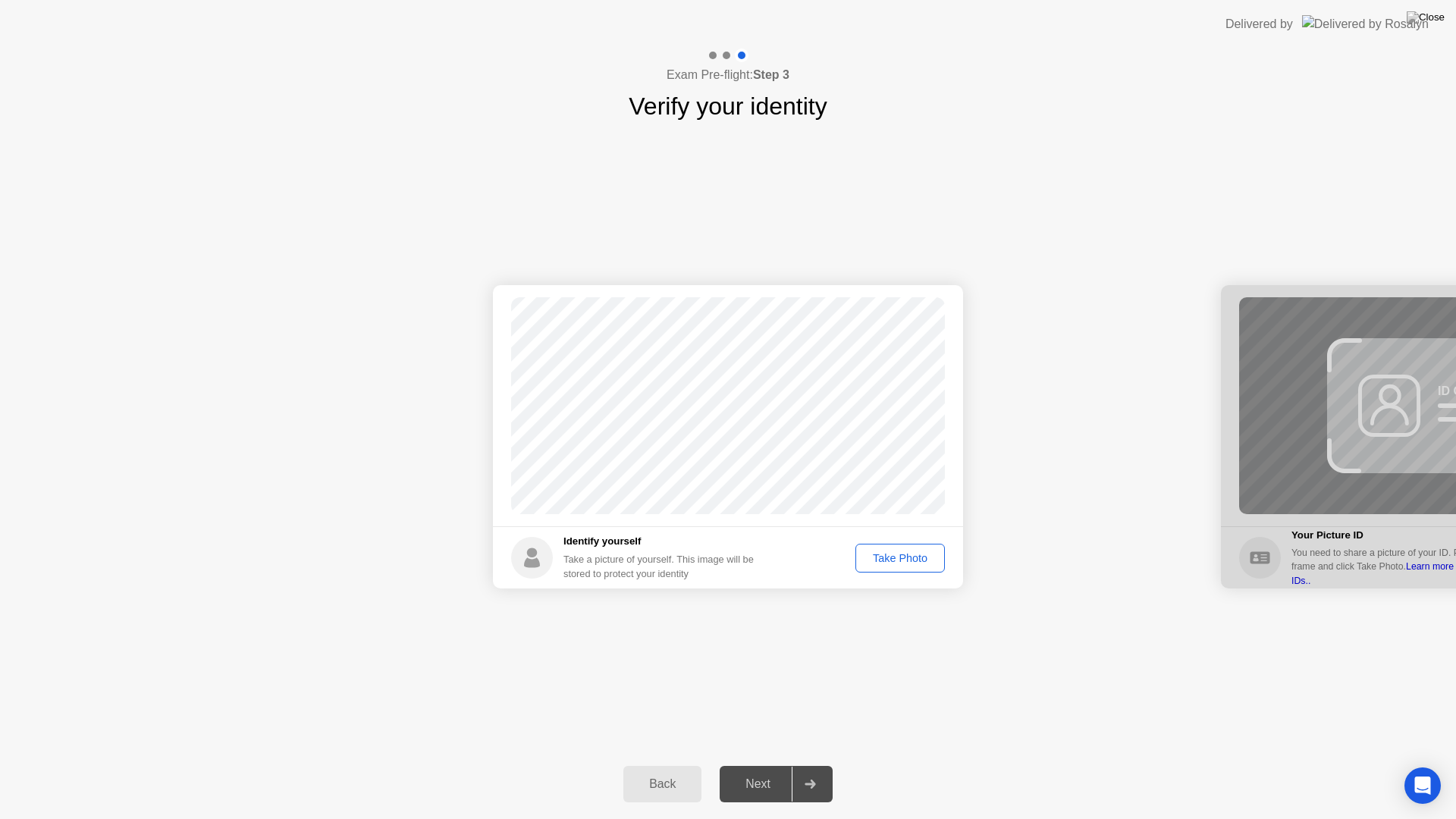
click at [880, 562] on div "Take Photo" at bounding box center [900, 558] width 79 height 12
click at [913, 558] on div "Retake" at bounding box center [910, 558] width 59 height 12
click at [913, 558] on div "Take Photo" at bounding box center [900, 558] width 79 height 12
click at [774, 765] on button "Next" at bounding box center [776, 784] width 113 height 36
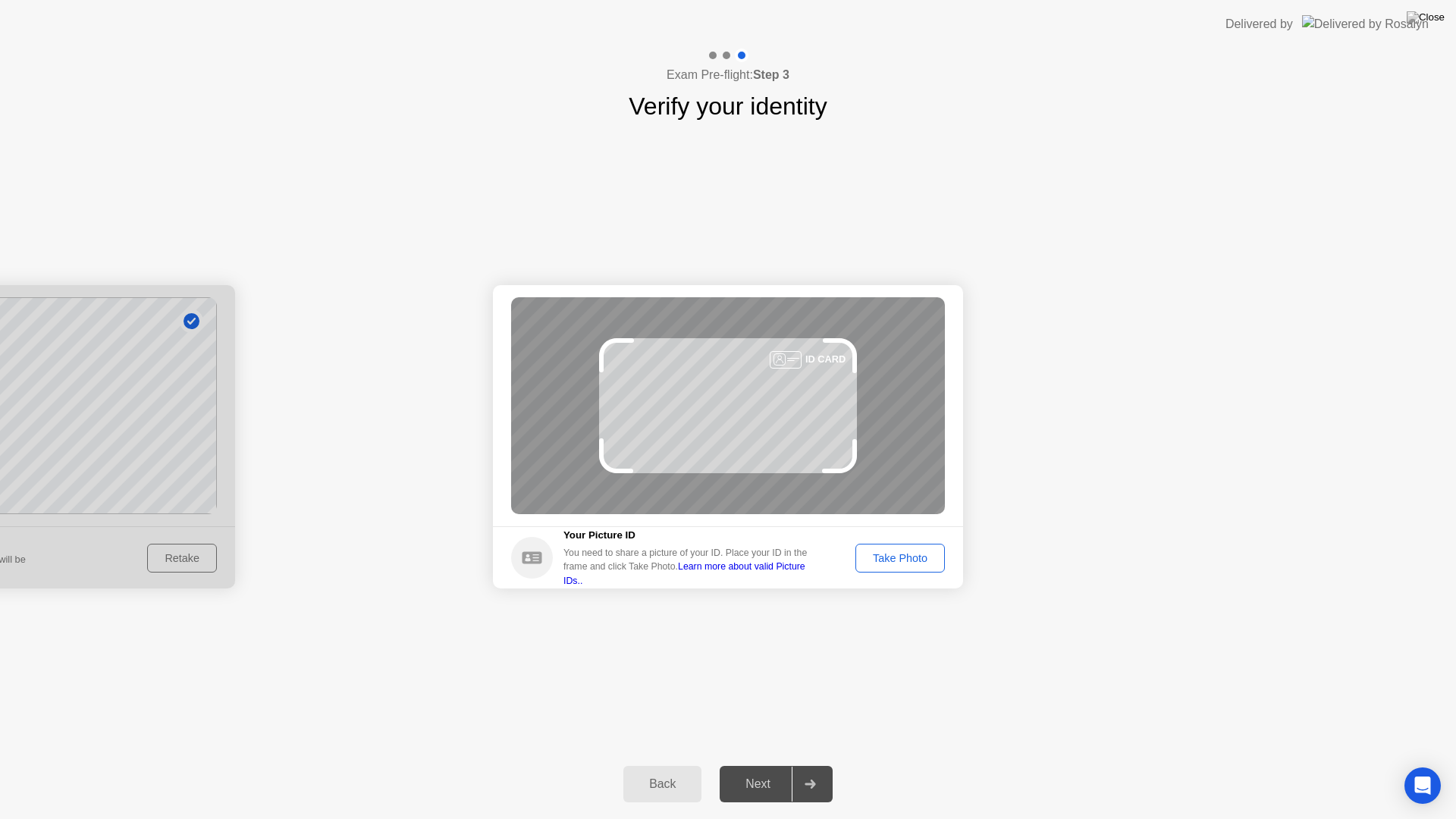
click at [902, 558] on div "Take Photo" at bounding box center [900, 558] width 79 height 12
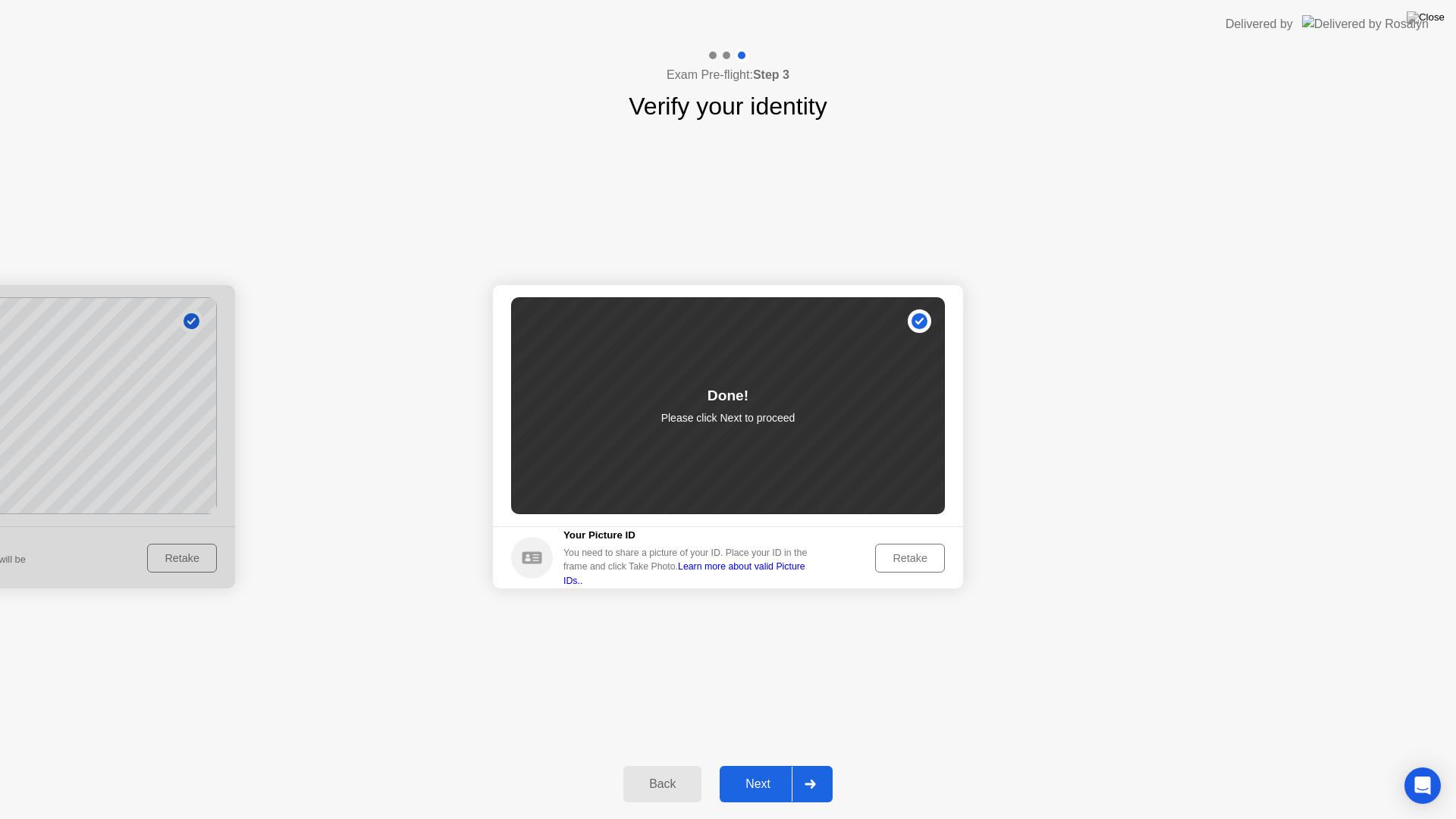
click at [902, 558] on div "Retake" at bounding box center [910, 558] width 59 height 12
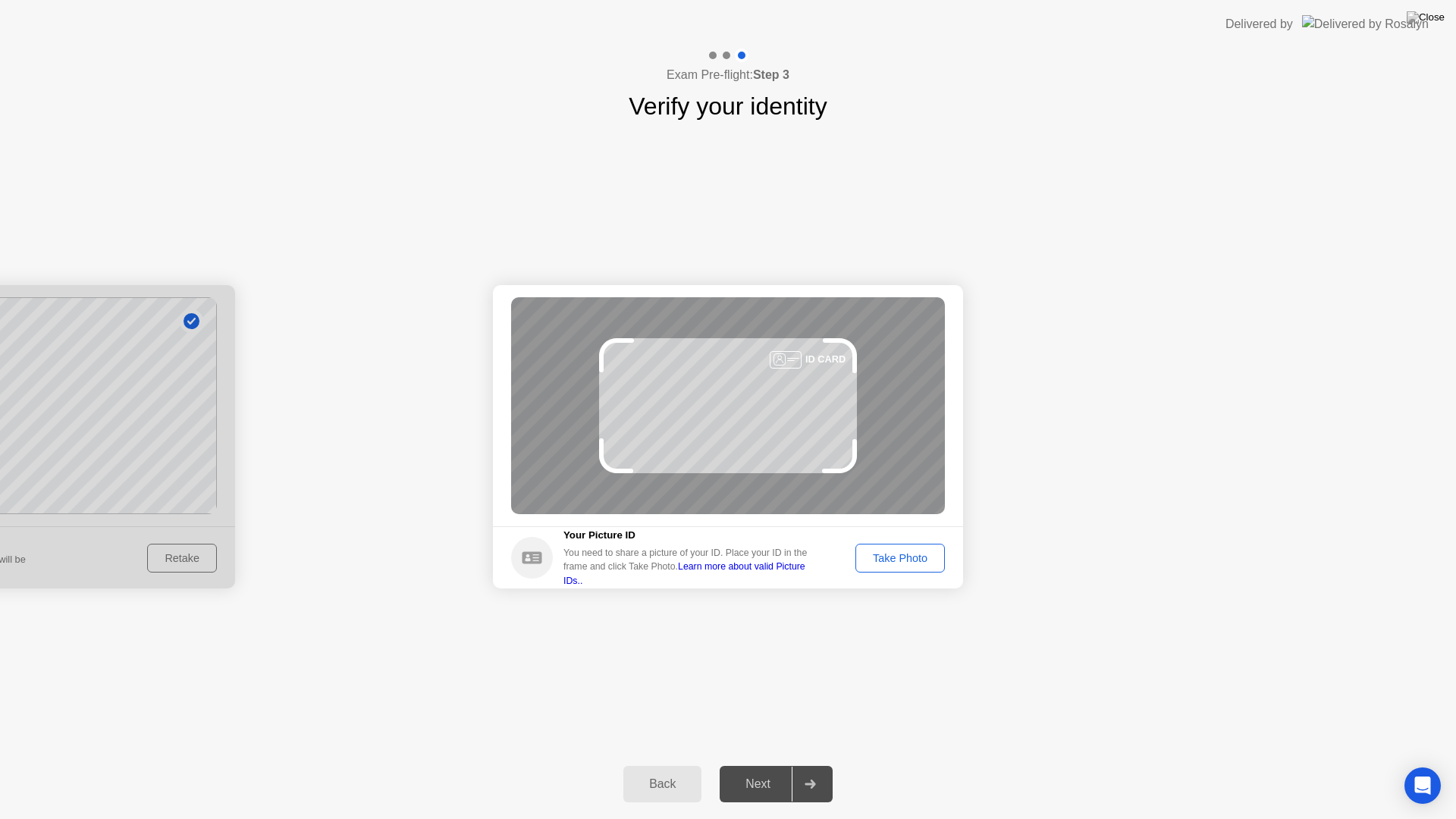
click at [902, 558] on div "Take Photo" at bounding box center [900, 558] width 79 height 12
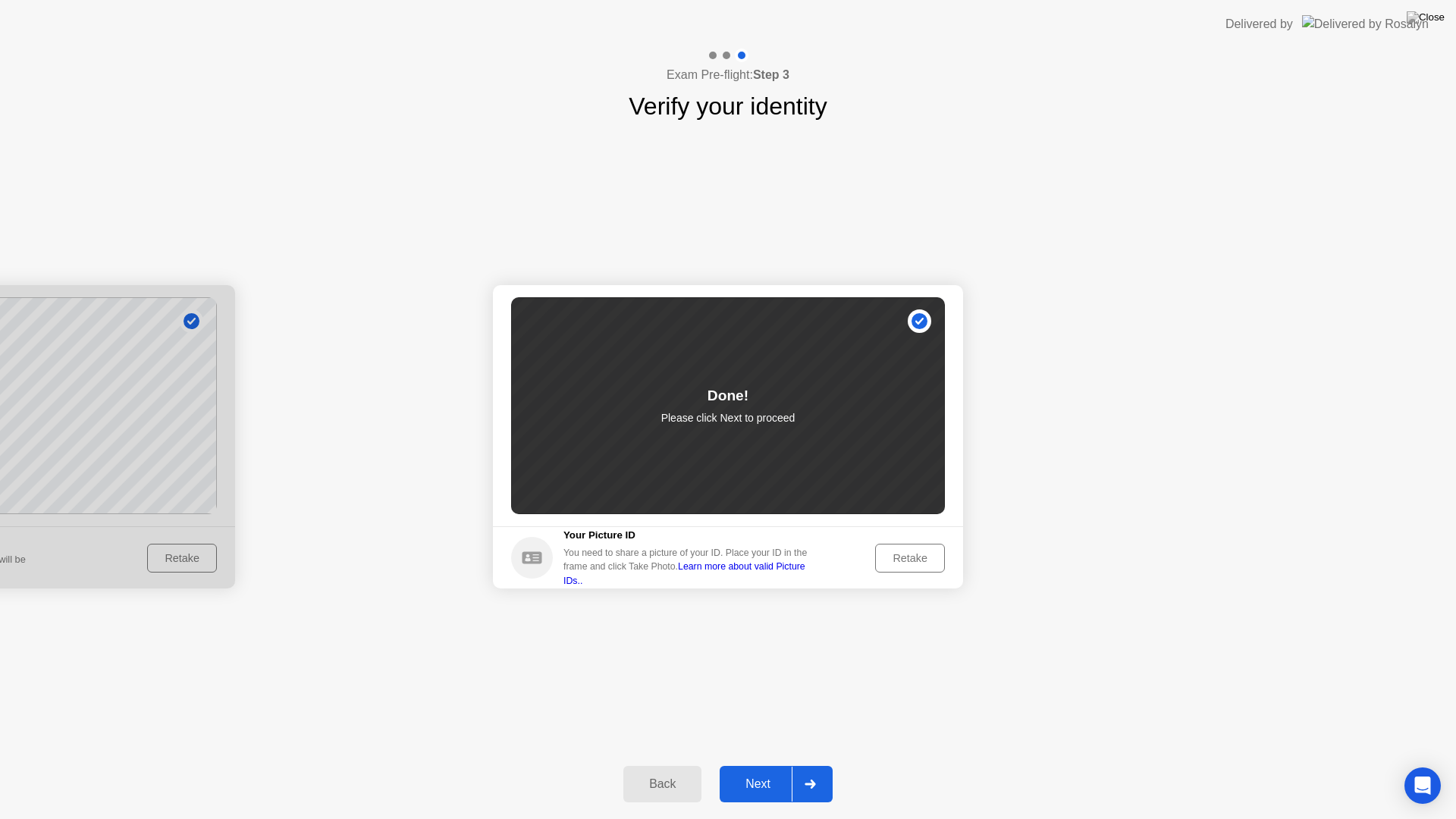
click at [779, 765] on div "Next" at bounding box center [758, 785] width 68 height 14
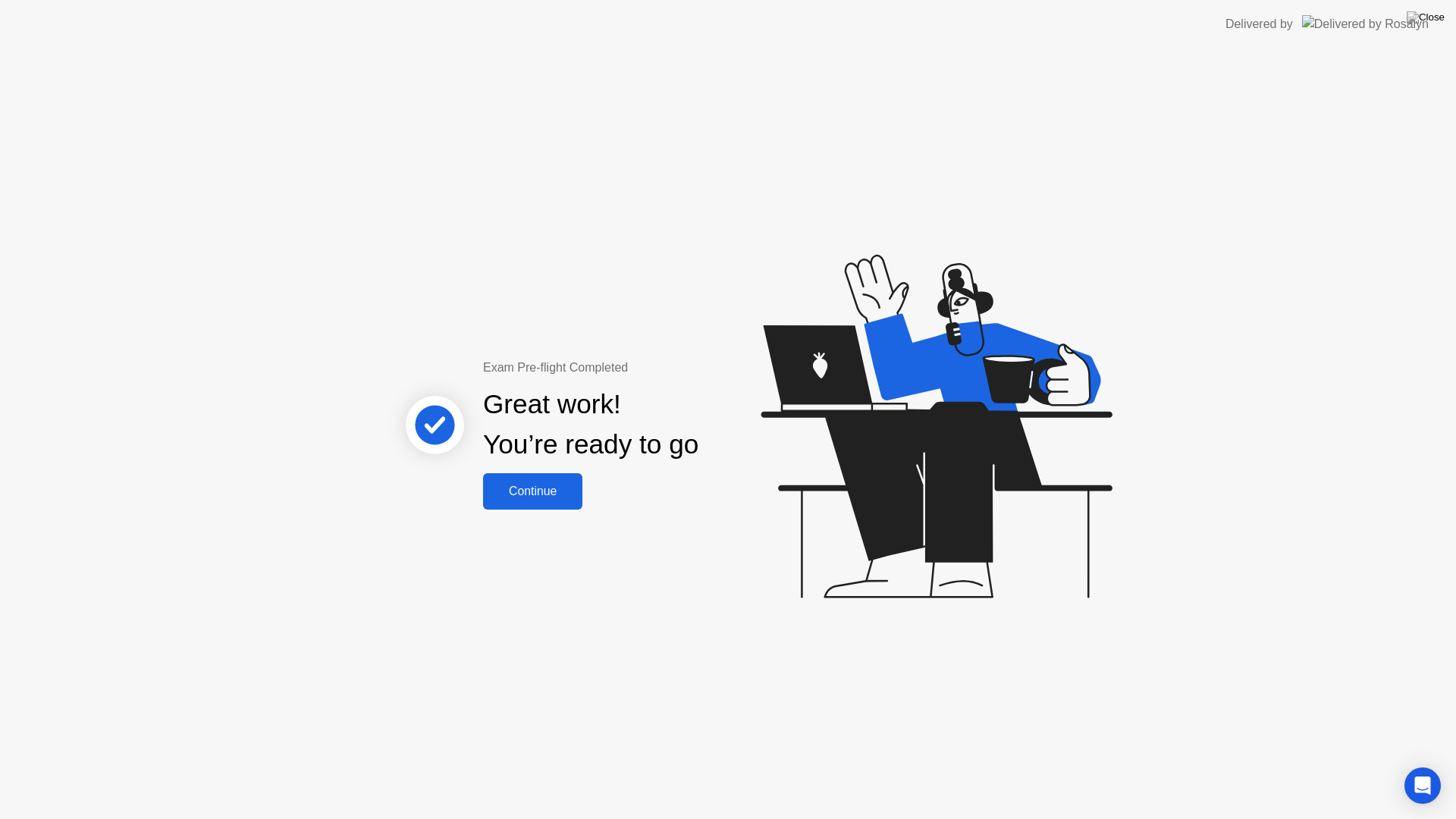
click at [543, 485] on div "Continue" at bounding box center [533, 492] width 90 height 14
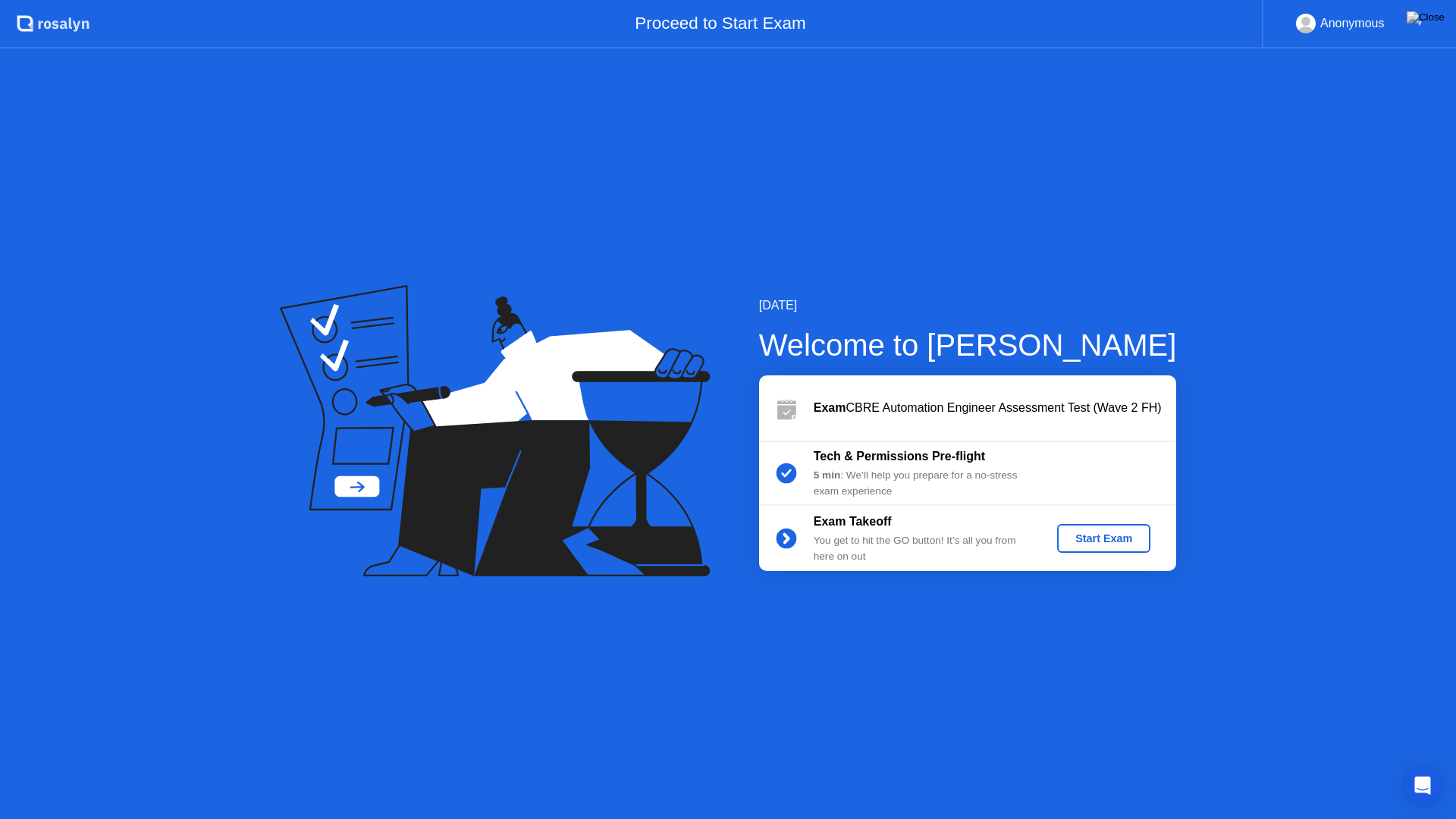
click at [1118, 539] on div "Start Exam" at bounding box center [1103, 538] width 82 height 12
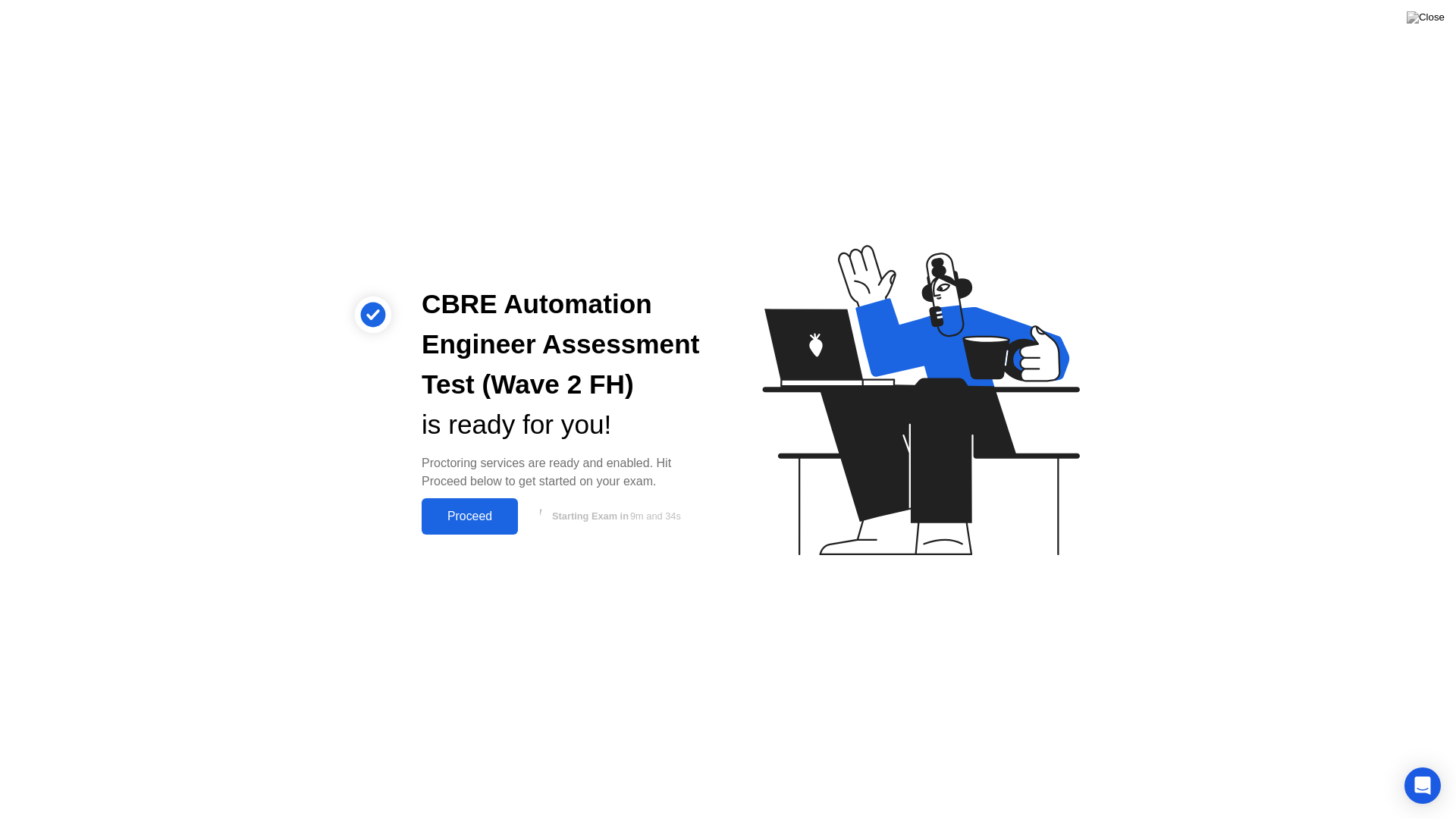
click at [448, 529] on button "Proceed" at bounding box center [470, 516] width 96 height 36
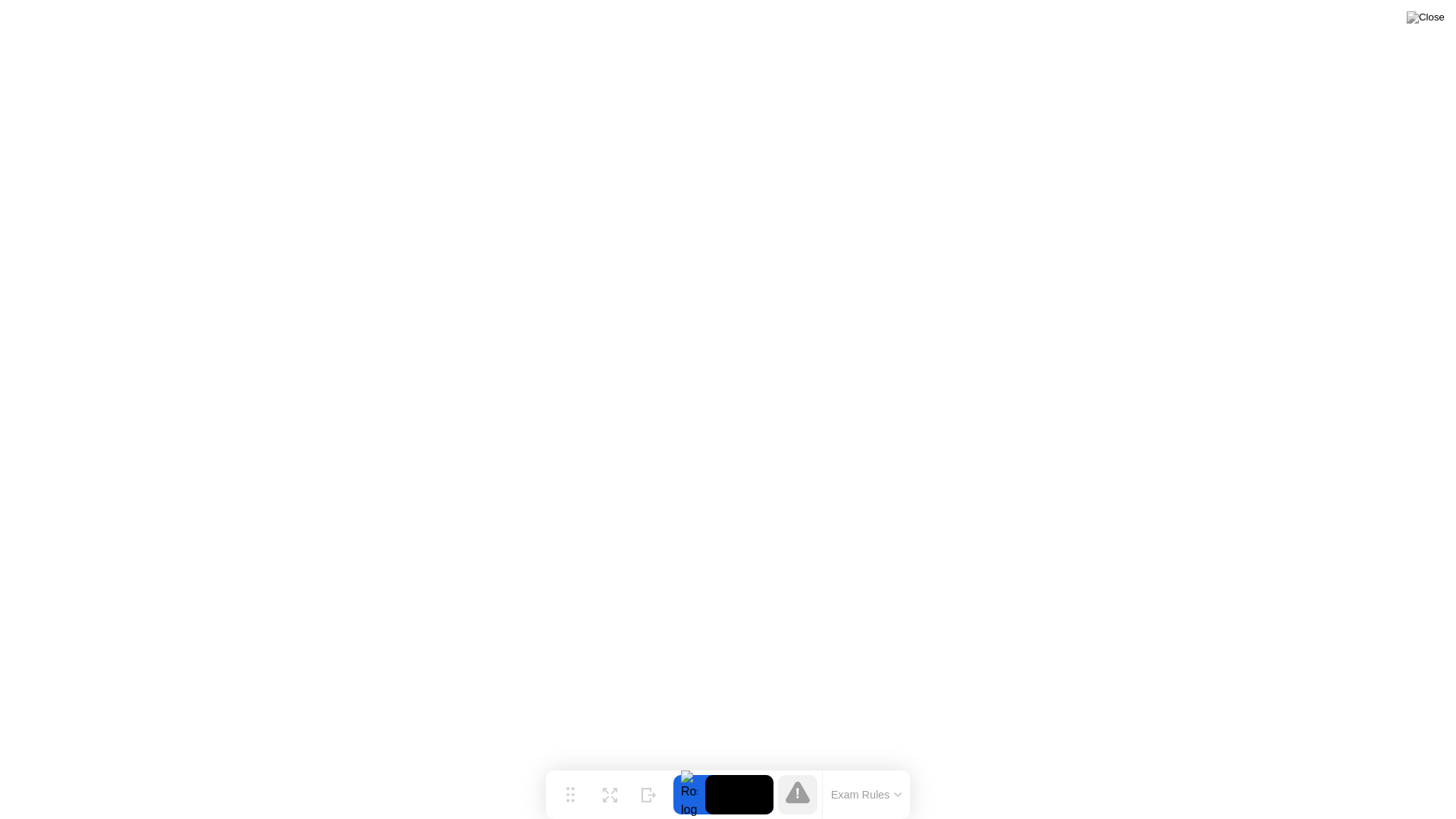
click at [886, 765] on button "Exam Rules" at bounding box center [867, 794] width 81 height 14
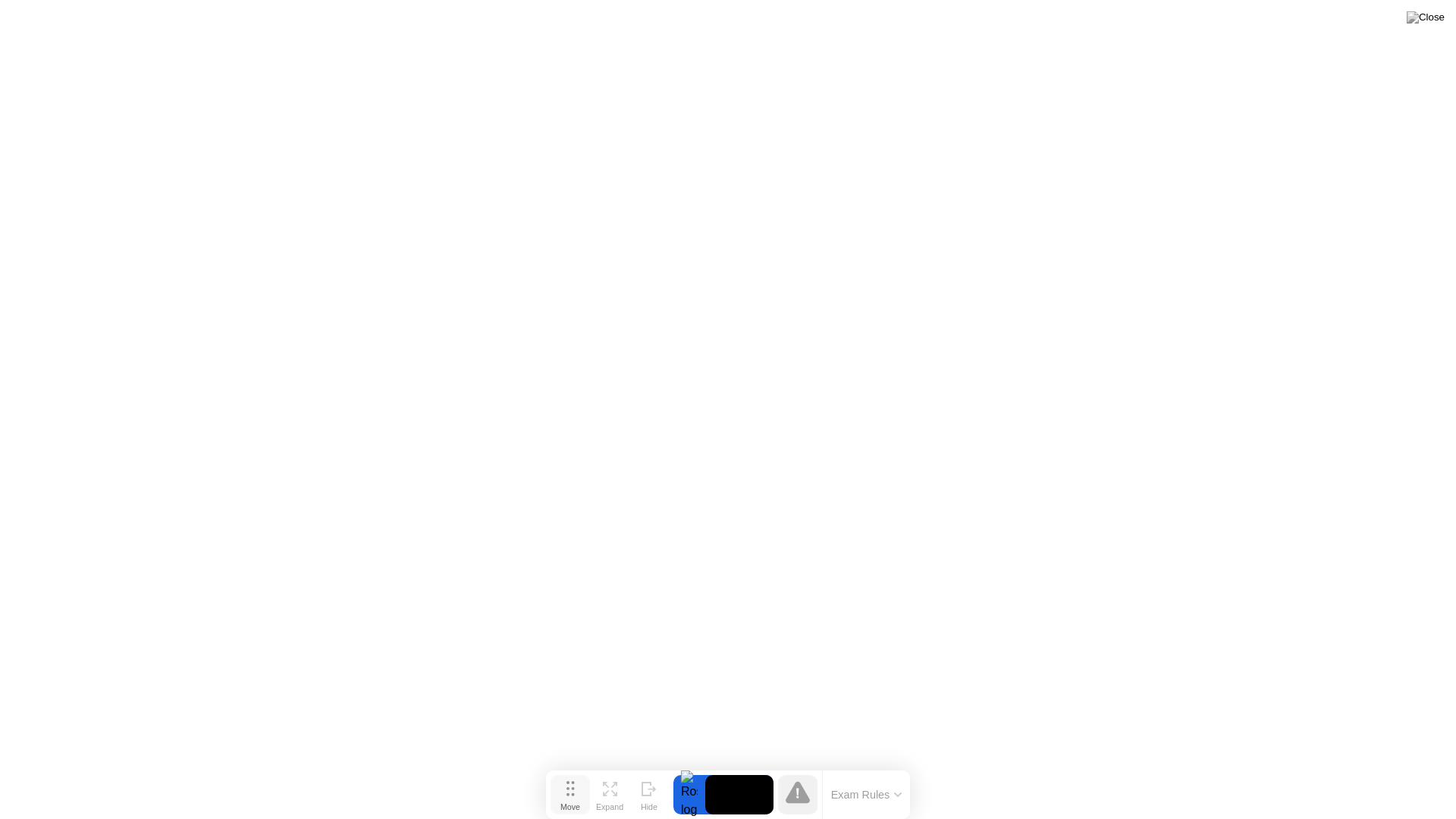
click at [575, 765] on div "Move" at bounding box center [570, 806] width 20 height 9
click at [805, 765] on icon at bounding box center [797, 792] width 25 height 25
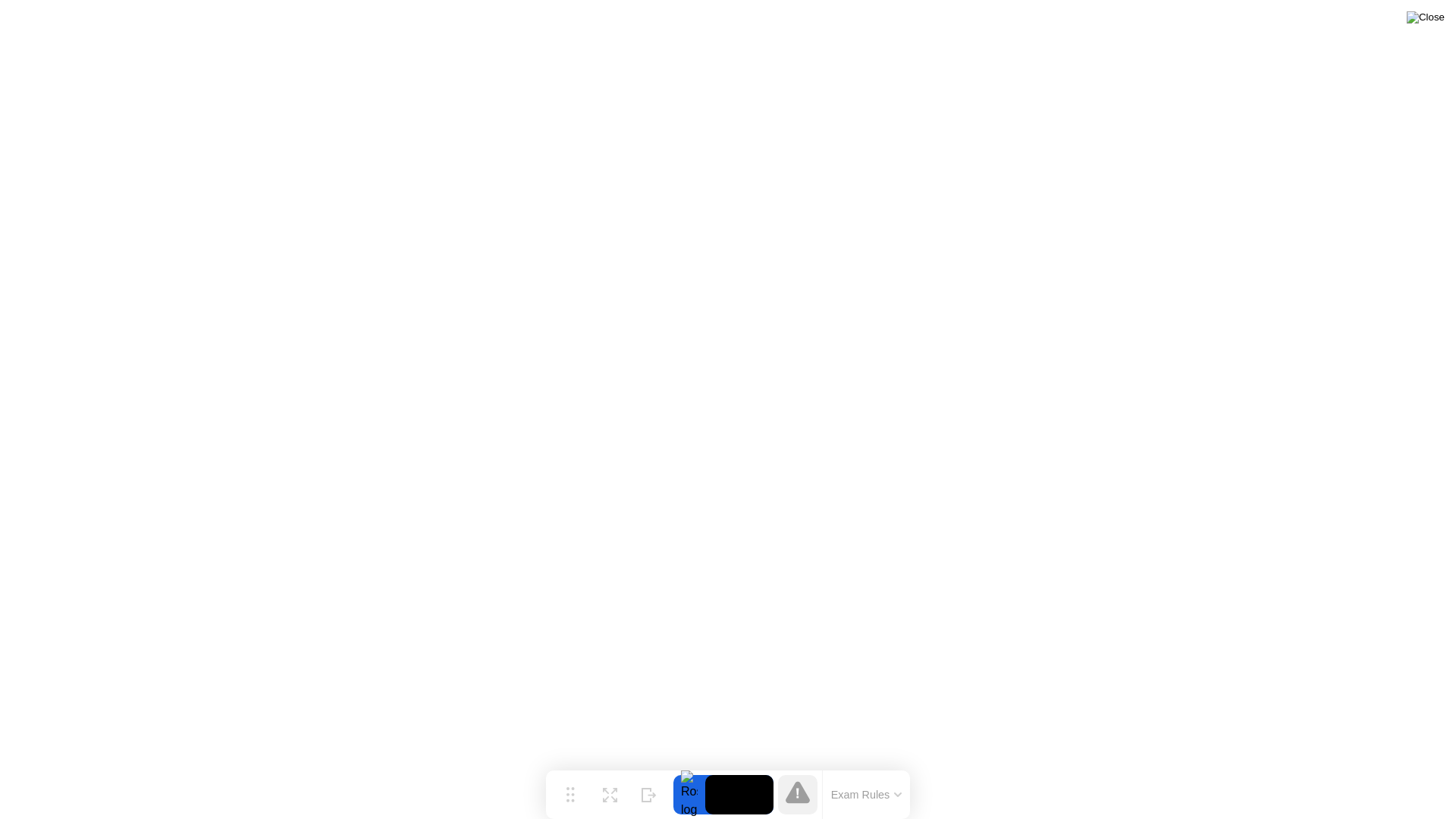
click at [1441, 23] on img at bounding box center [1426, 18] width 38 height 12
click at [797, 765] on icon at bounding box center [797, 792] width 3 height 11
click at [897, 765] on button "Exam Rules" at bounding box center [867, 794] width 81 height 14
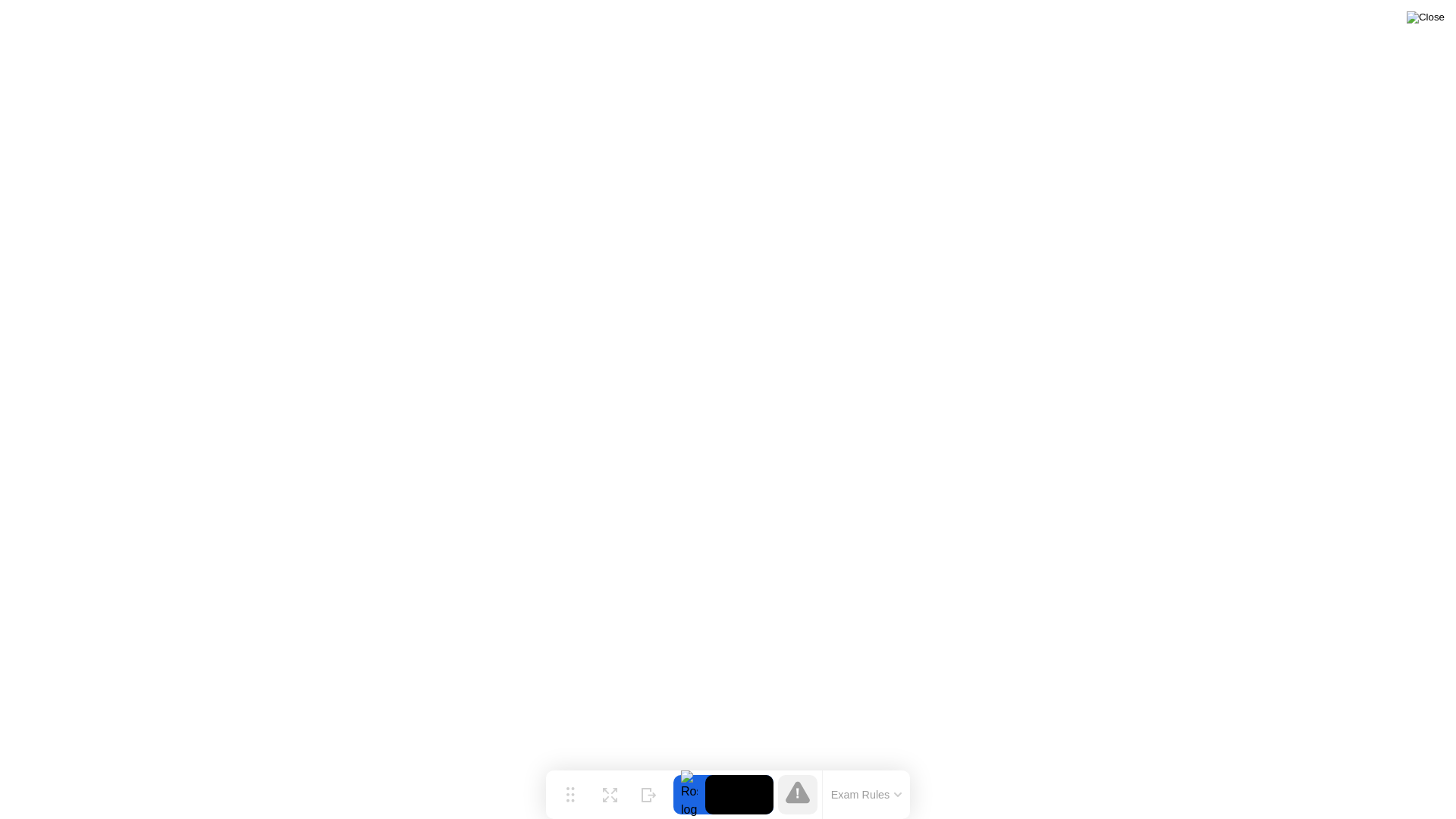
click at [1433, 20] on img at bounding box center [1426, 18] width 38 height 12
